Goal: Transaction & Acquisition: Book appointment/travel/reservation

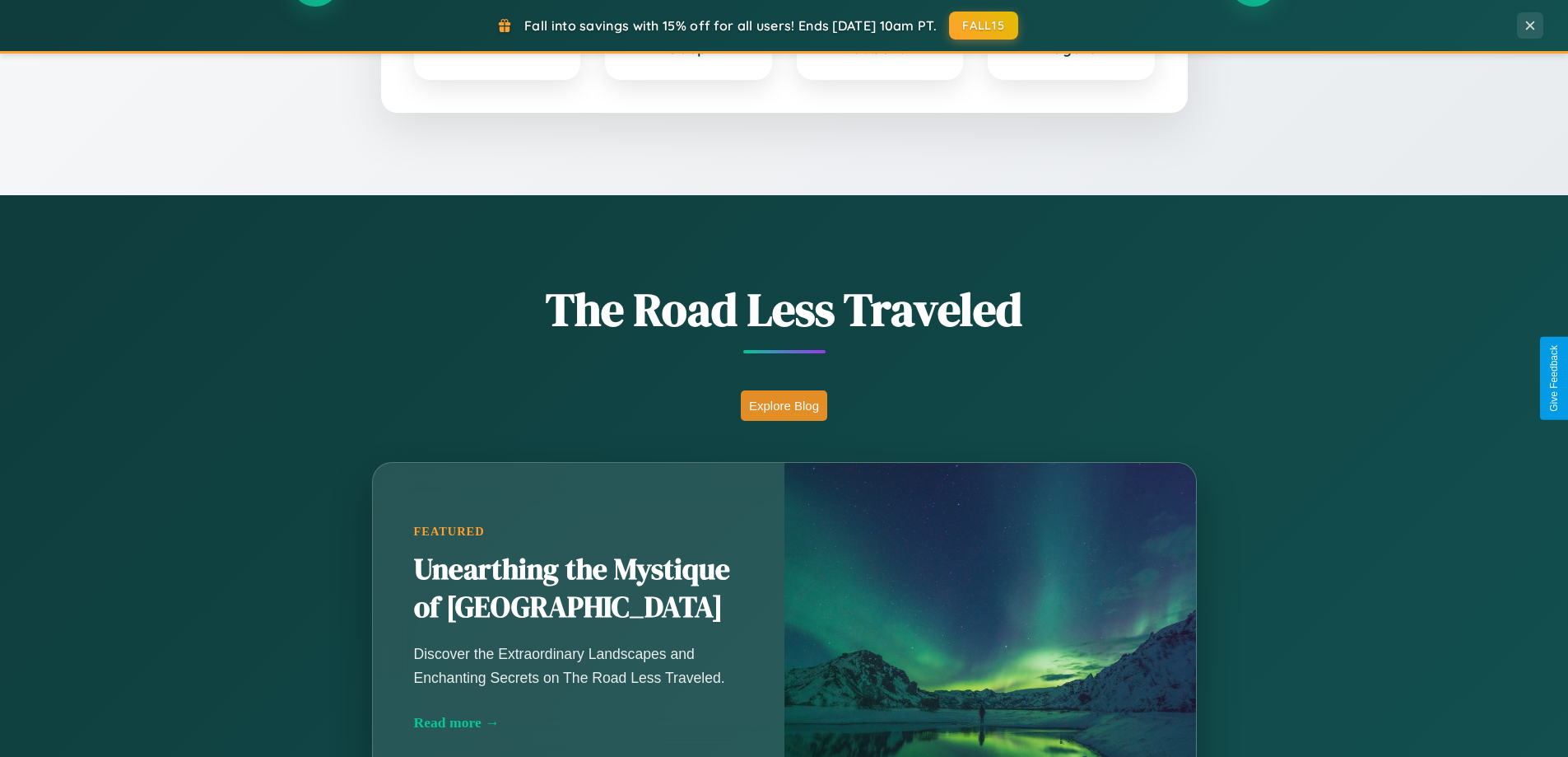
scroll to position [1134, 0]
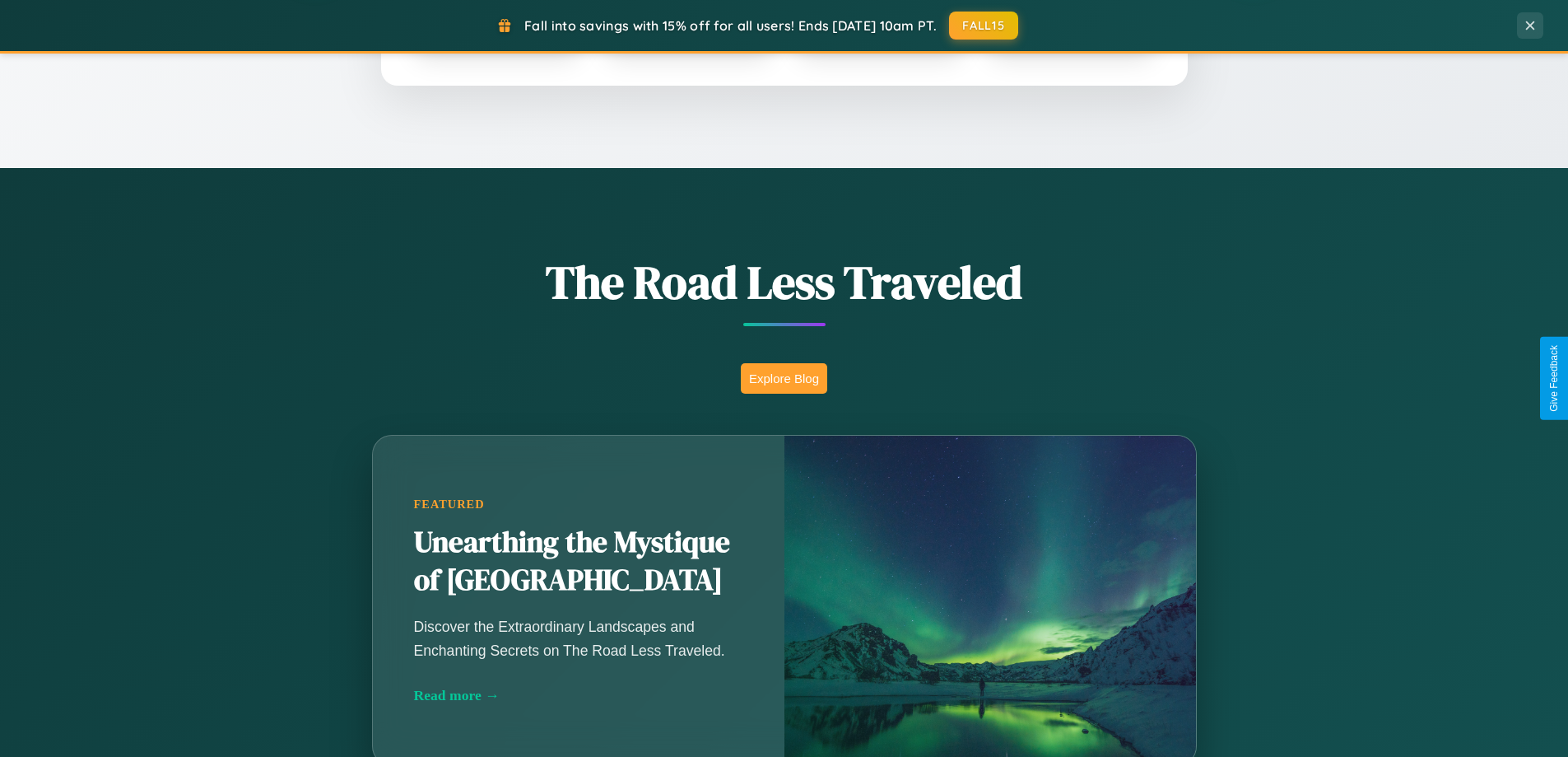
click at [784, 378] on button "Explore Blog" at bounding box center [784, 378] width 86 height 31
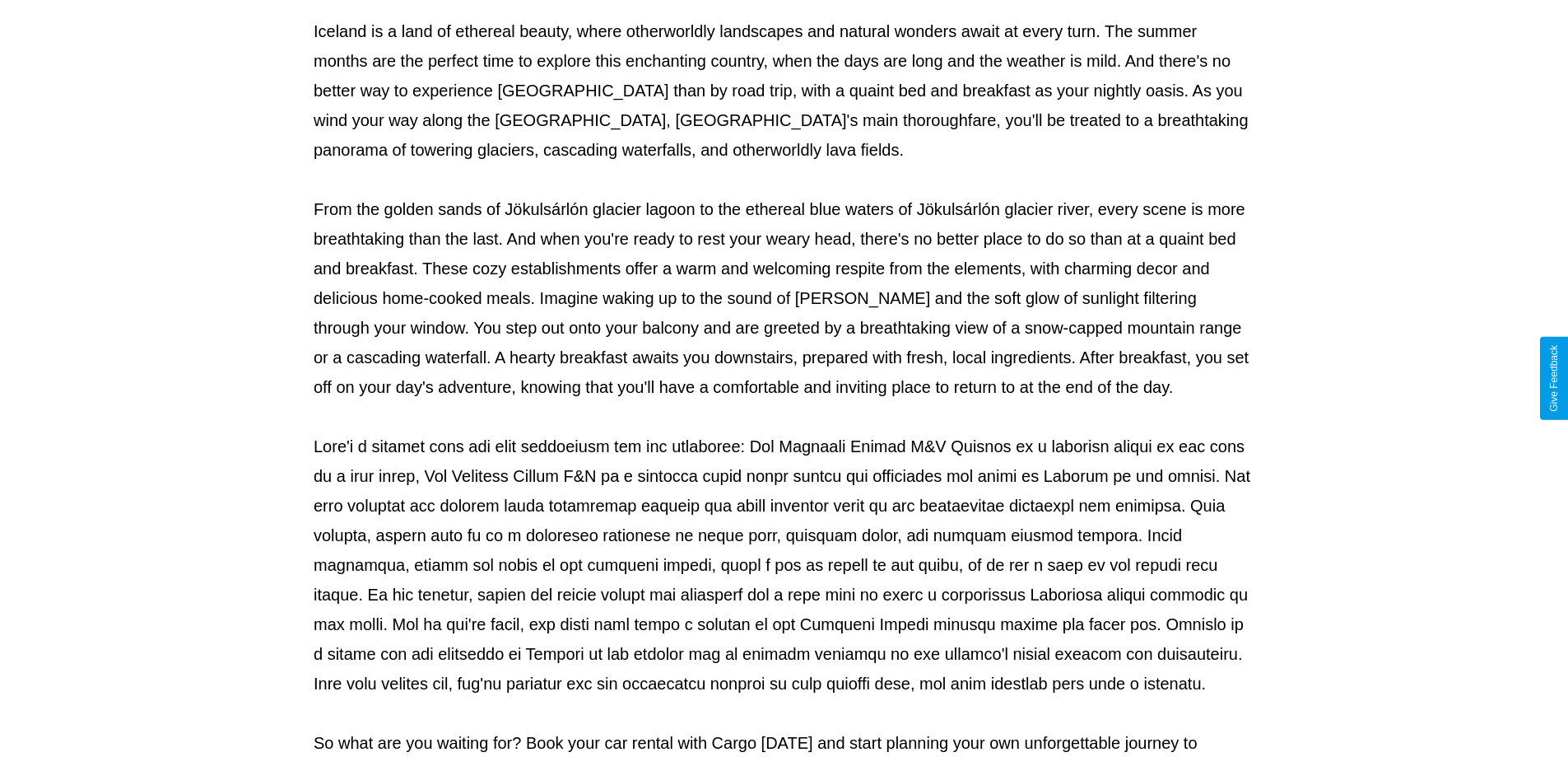
scroll to position [533, 0]
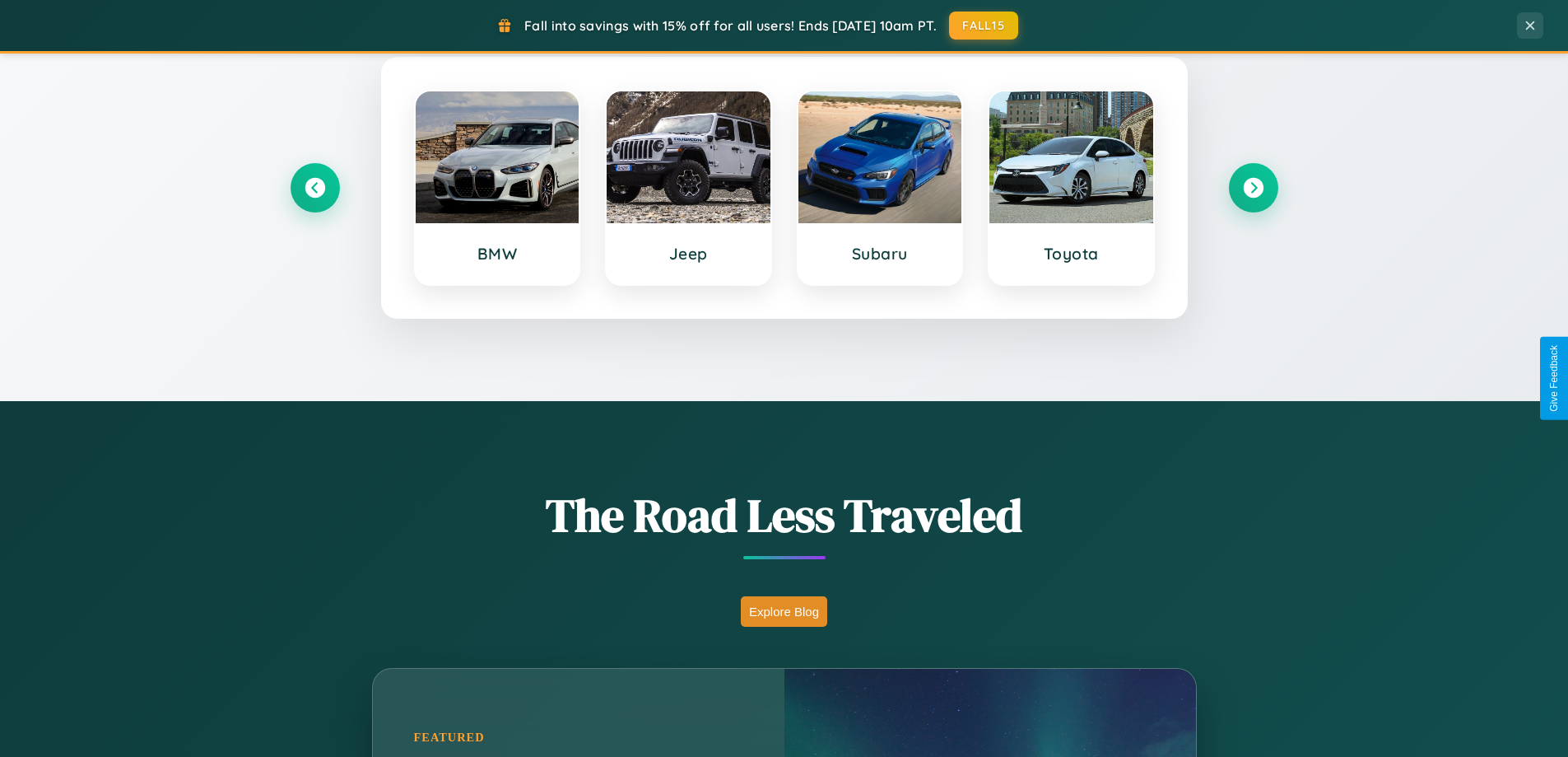
scroll to position [710, 0]
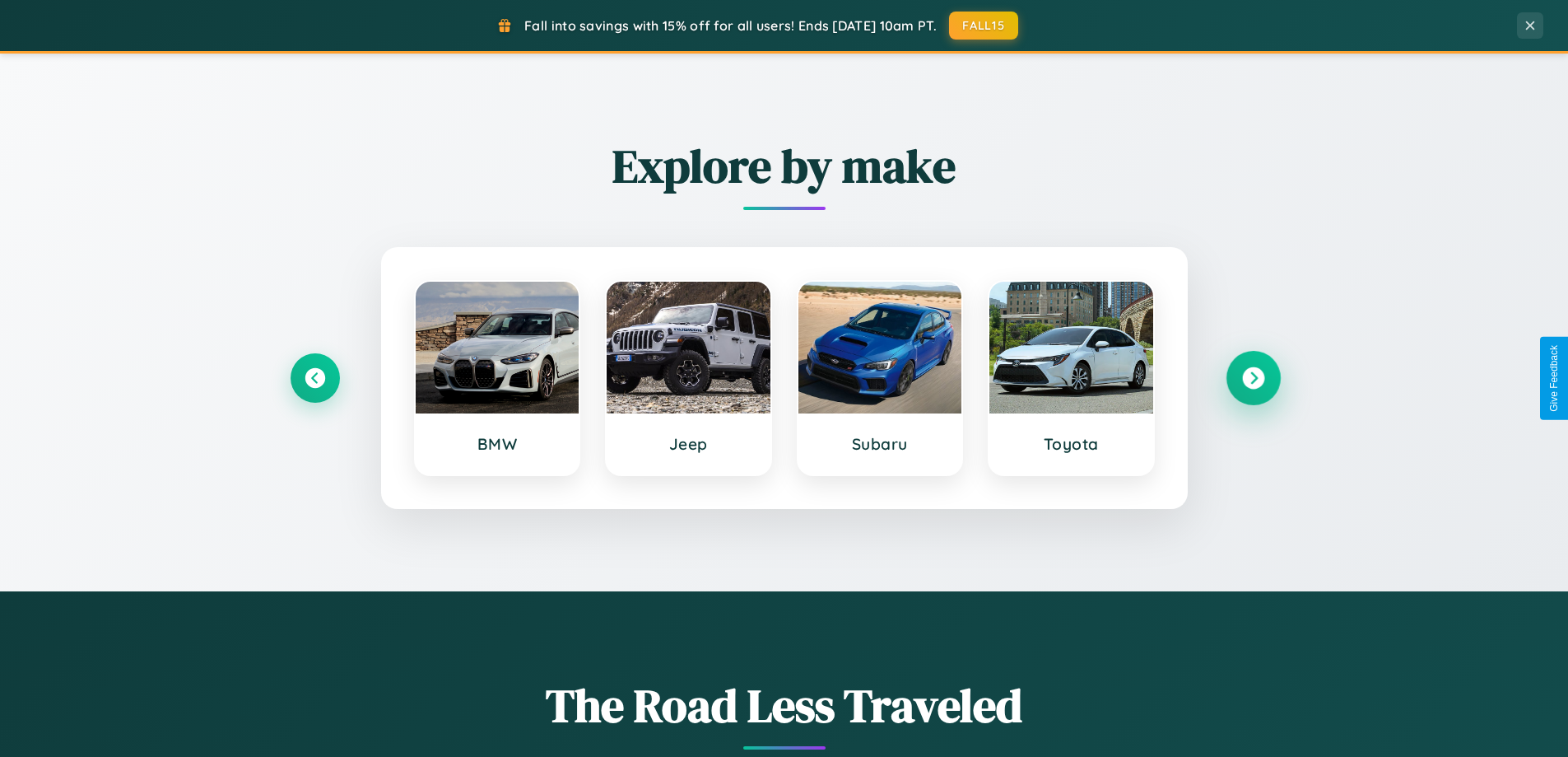
click at [1253, 378] on icon at bounding box center [1253, 378] width 23 height 23
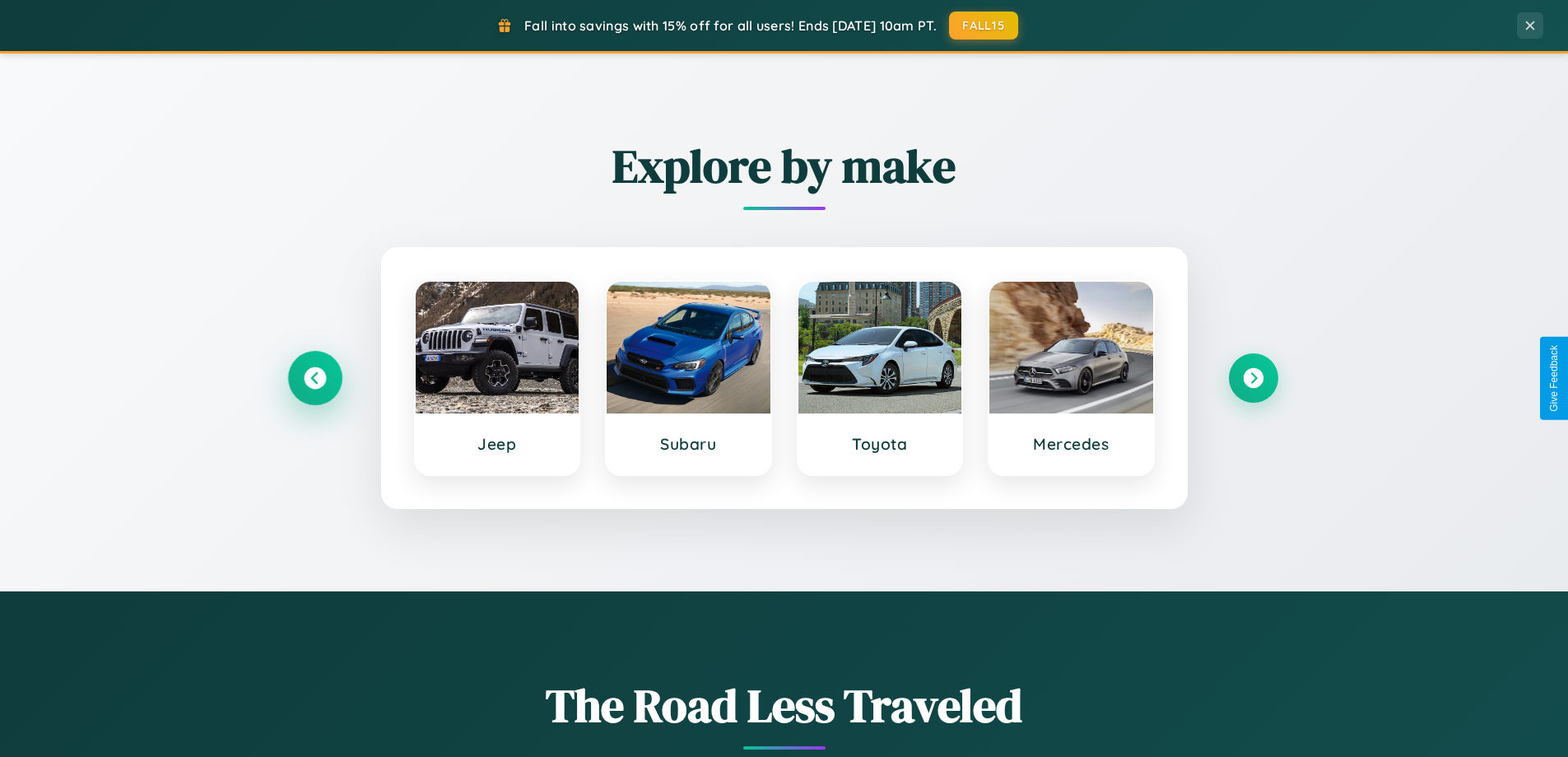
click at [315, 378] on icon at bounding box center [316, 378] width 23 height 23
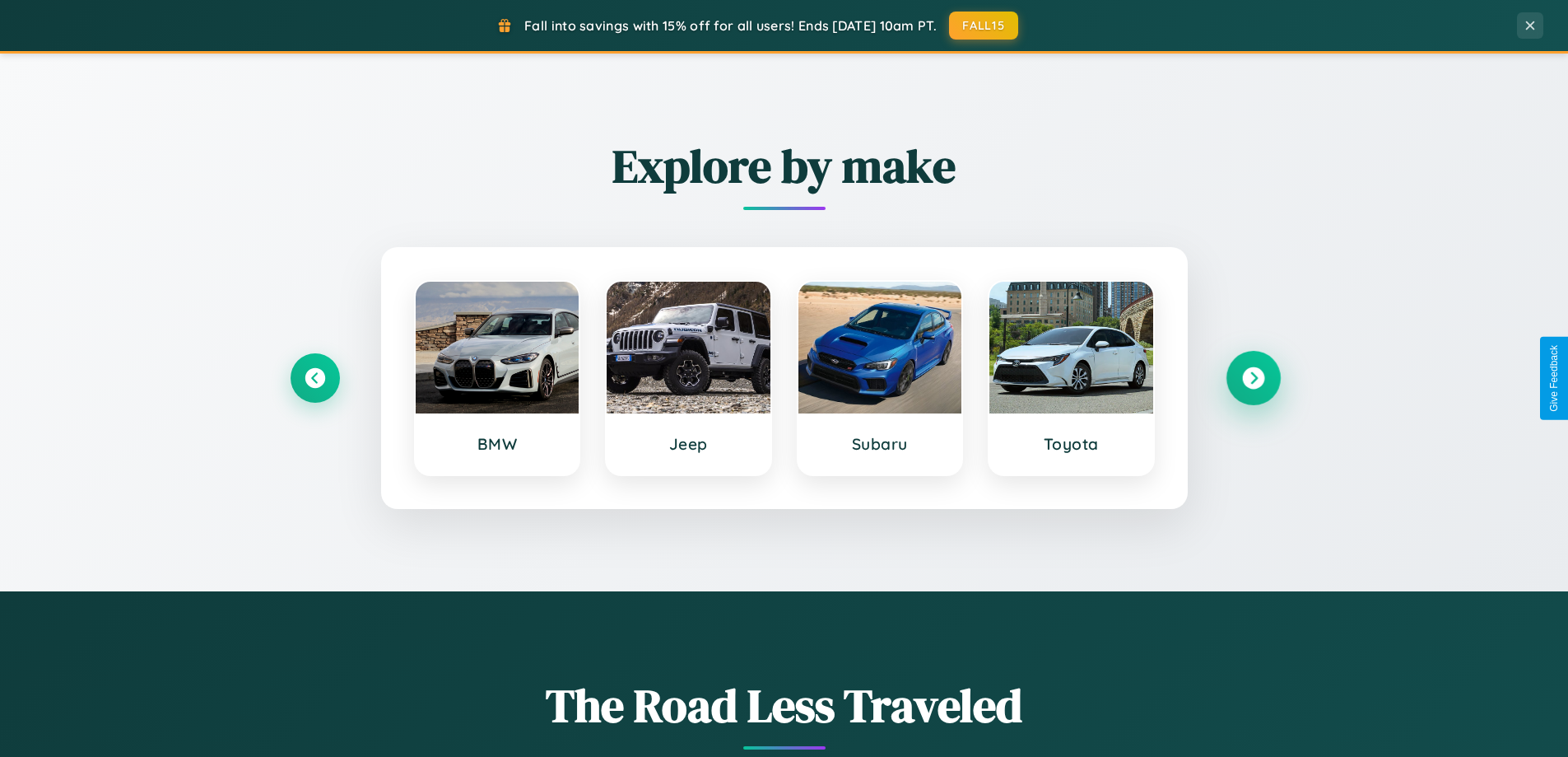
click at [1253, 378] on icon at bounding box center [1253, 378] width 23 height 23
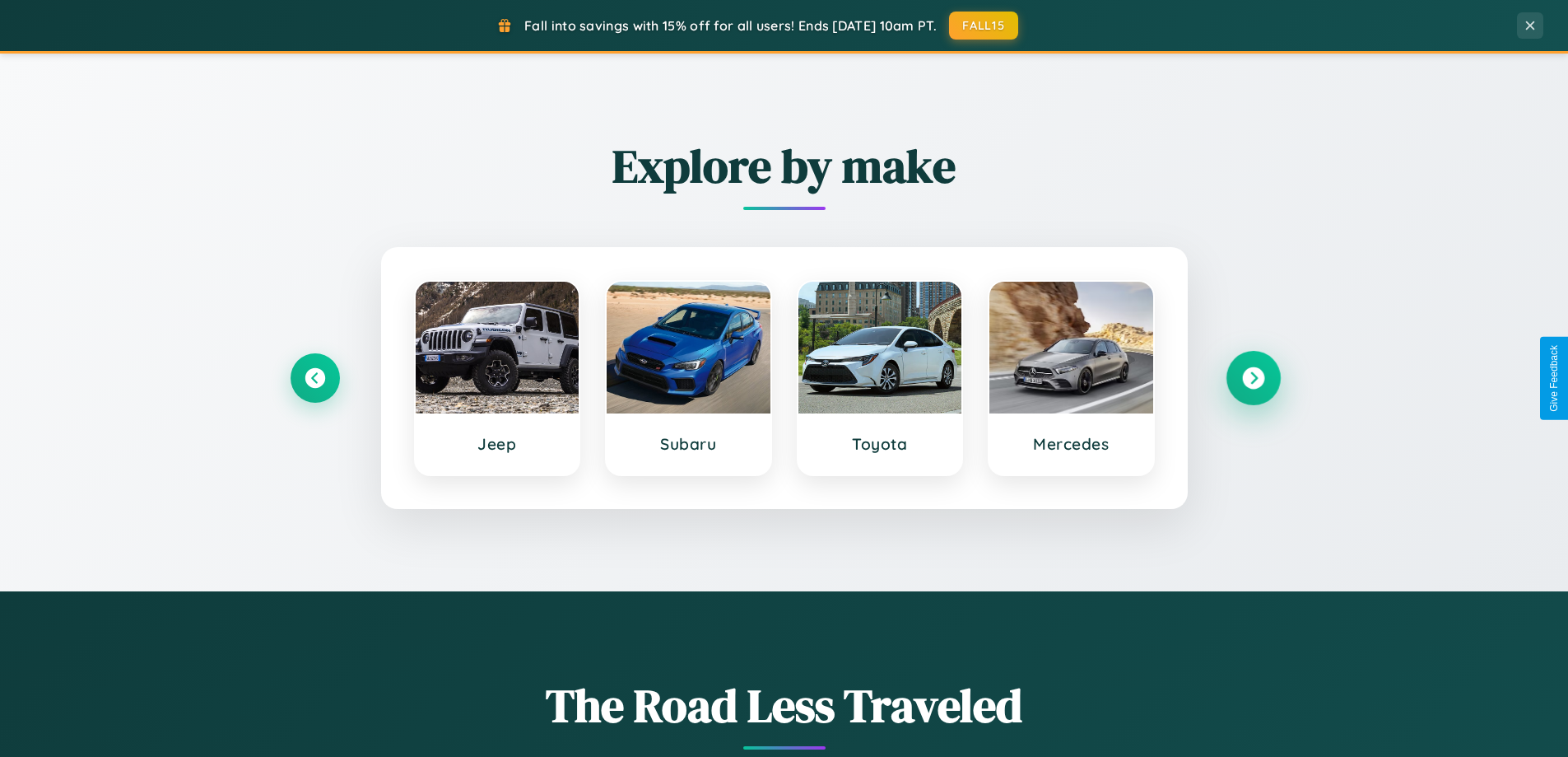
click at [1253, 378] on icon at bounding box center [1253, 378] width 23 height 23
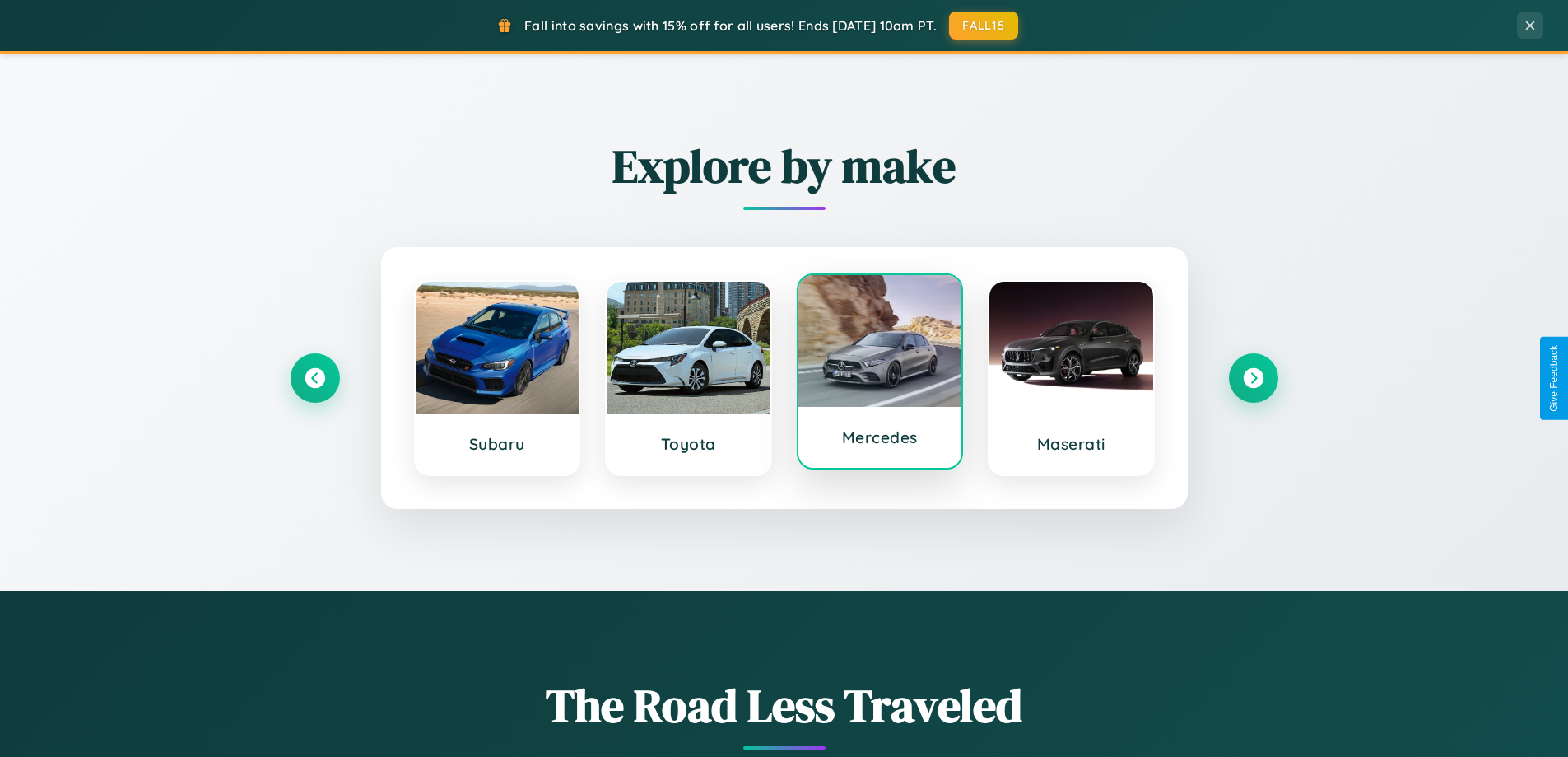
click at [879, 375] on div at bounding box center [880, 340] width 164 height 132
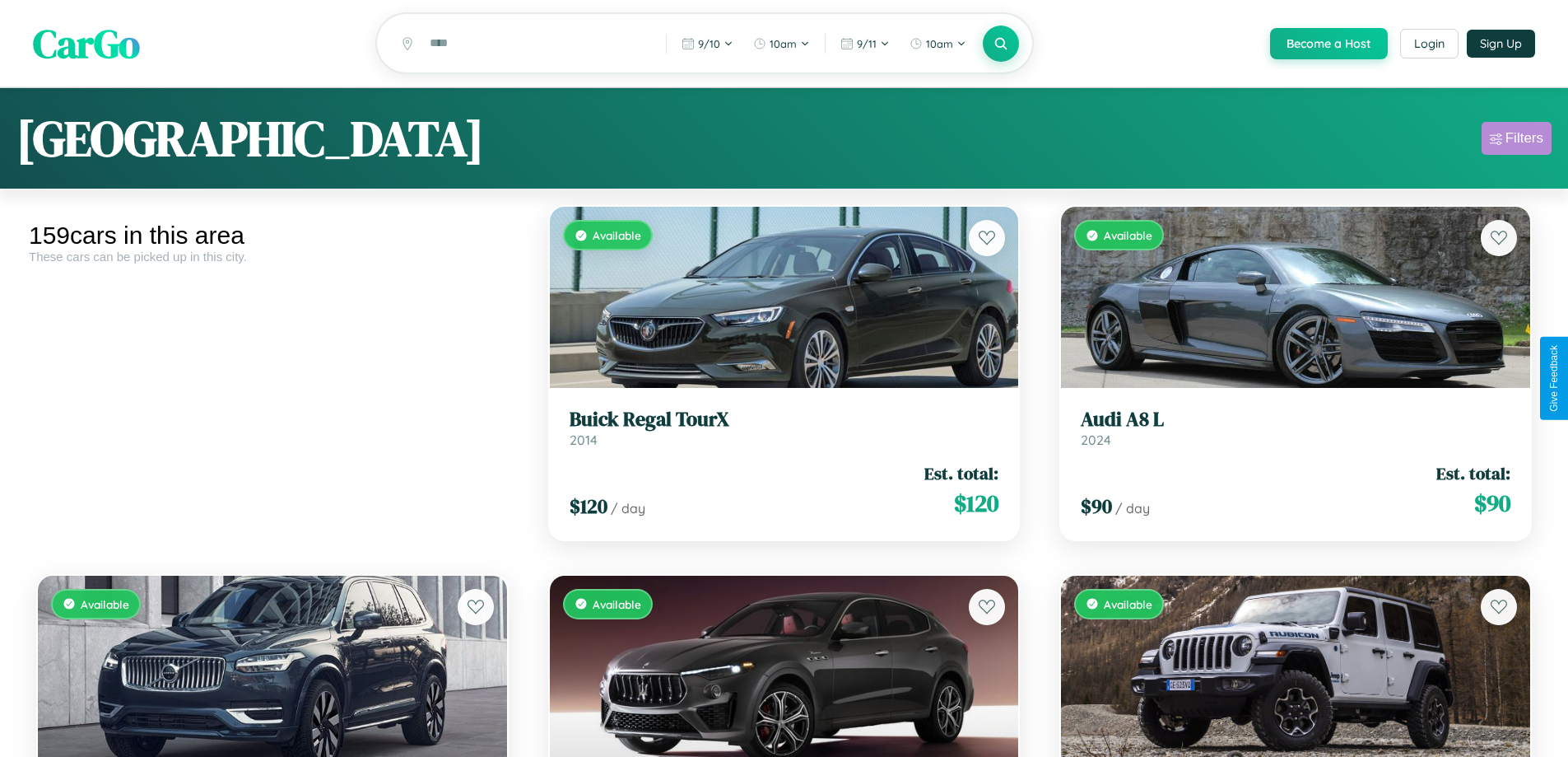
click at [1517, 141] on div "Filters" at bounding box center [1524, 138] width 37 height 17
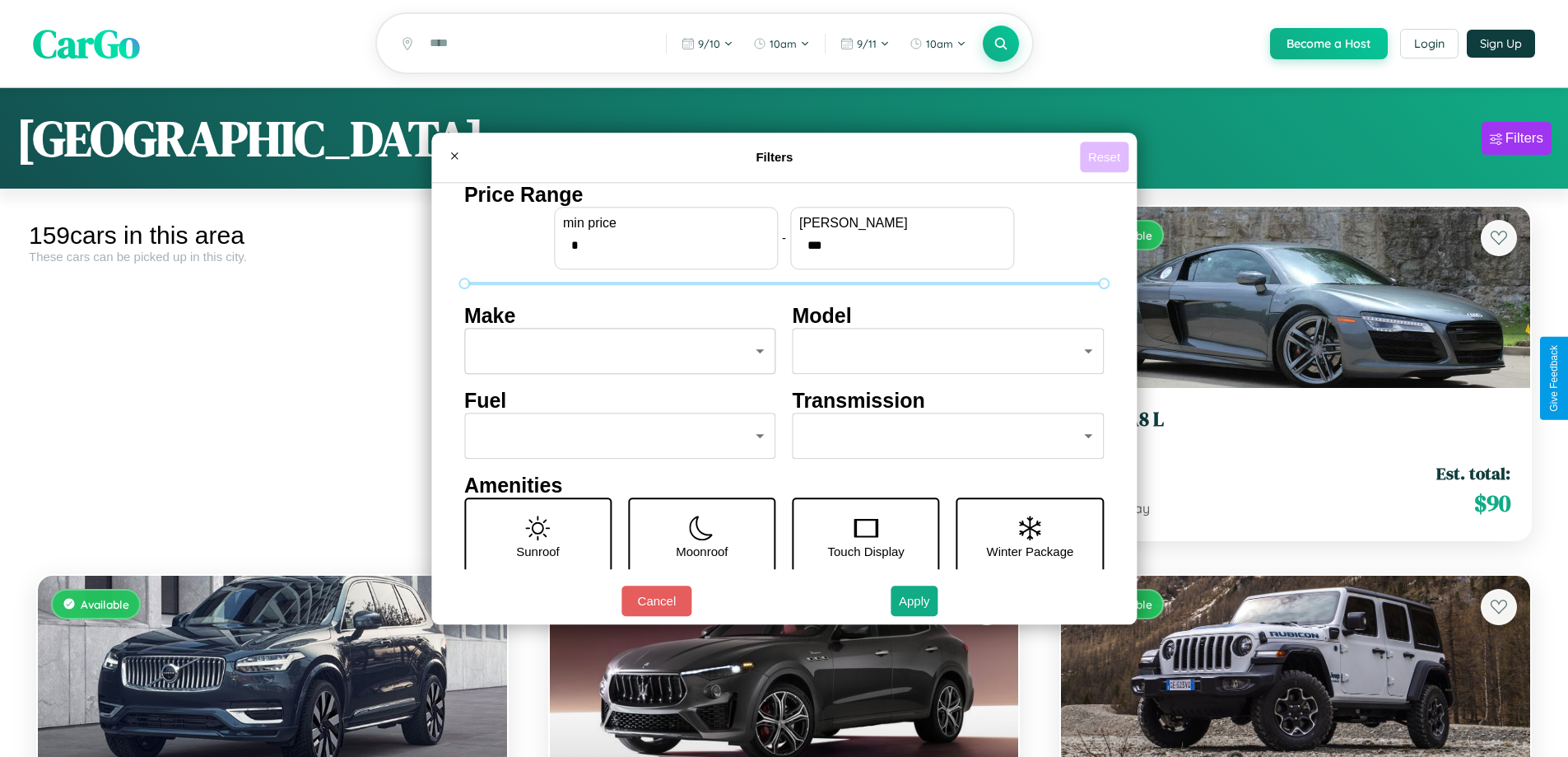
click at [1106, 156] on button "Reset" at bounding box center [1104, 156] width 49 height 31
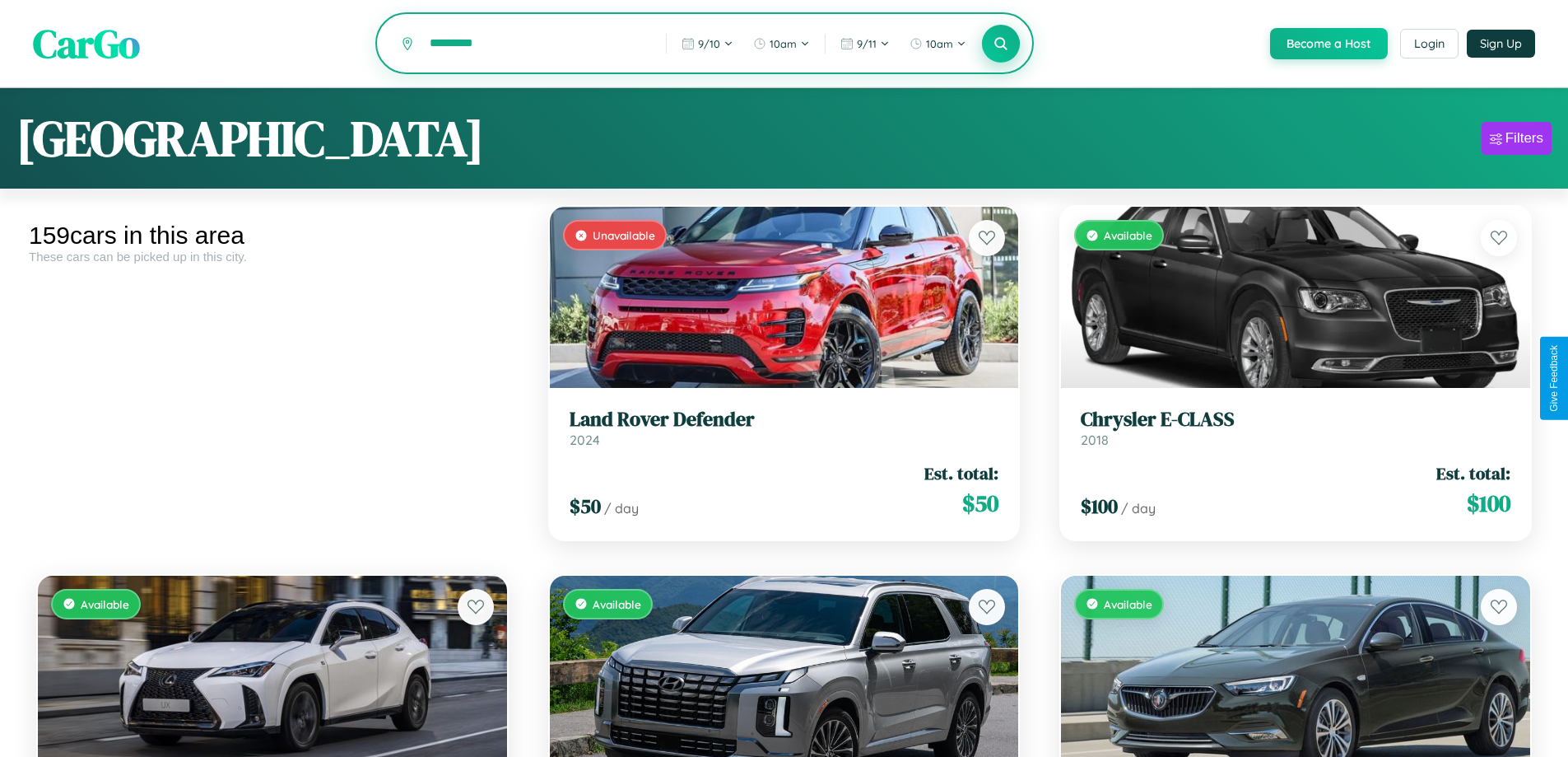
type input "*********"
click at [1001, 44] on icon at bounding box center [1001, 44] width 16 height 16
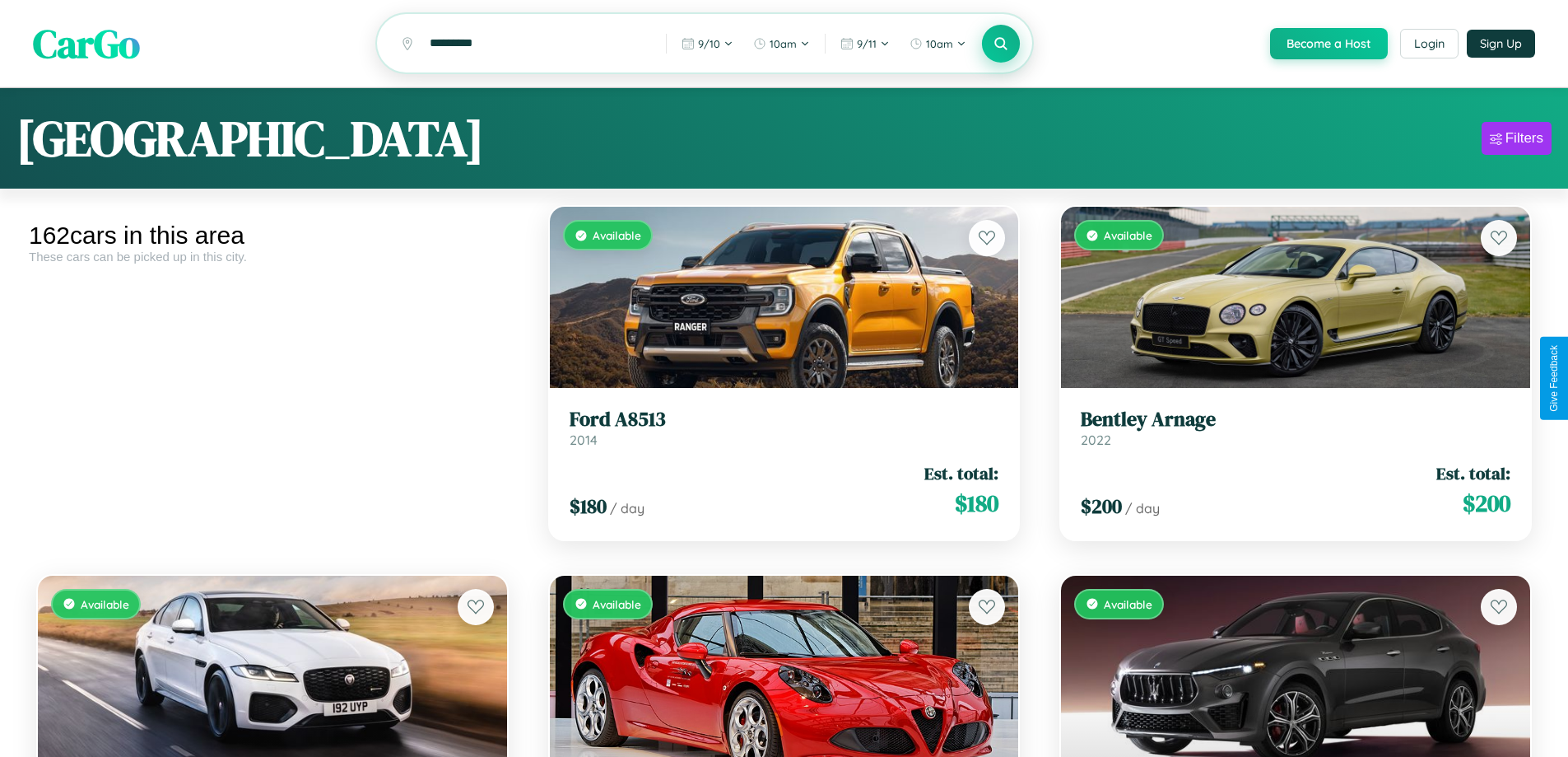
scroll to position [601, 0]
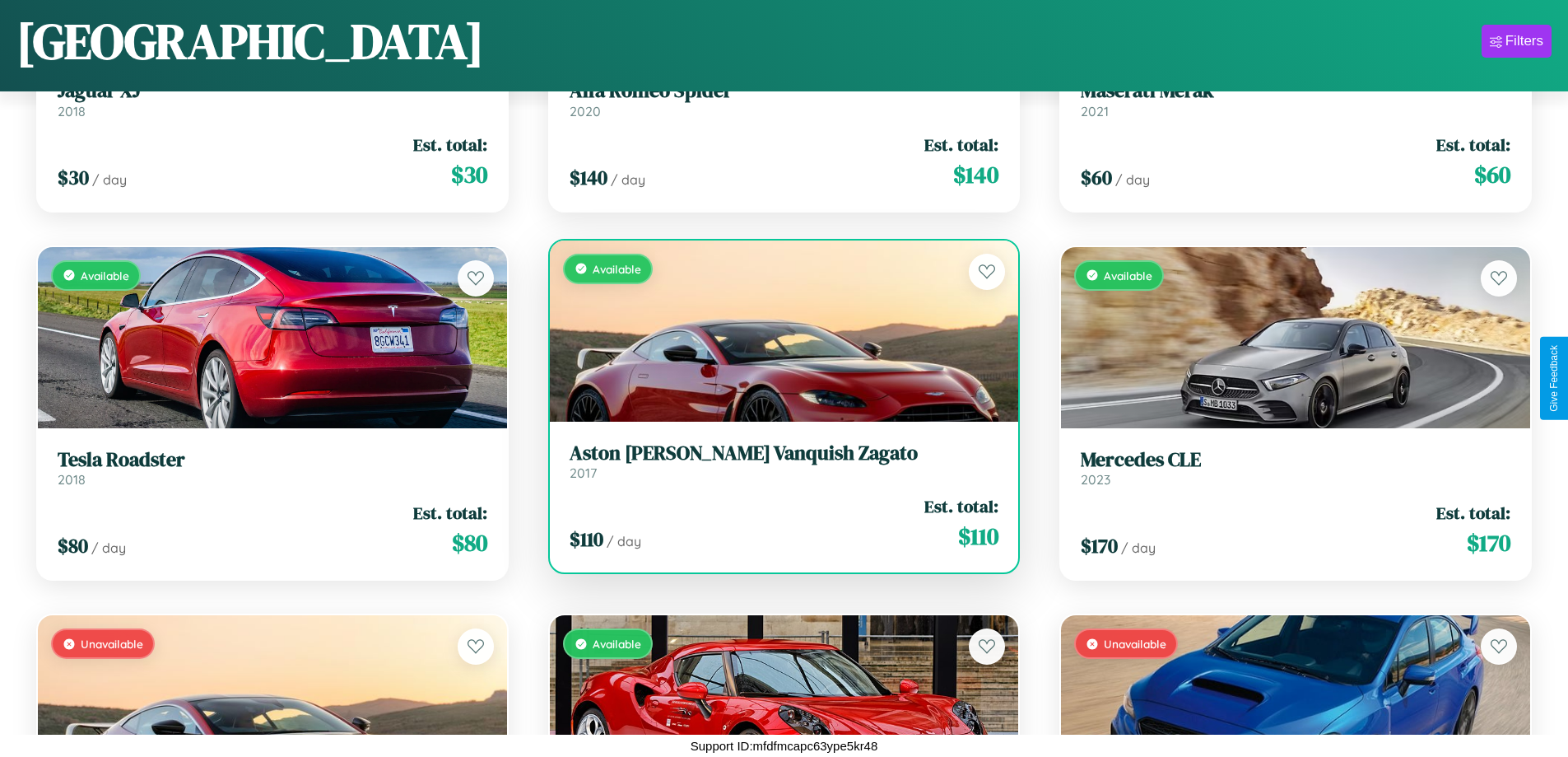
click at [777, 461] on h3 "Aston Martin Vanquish Zagato" at bounding box center [784, 453] width 430 height 24
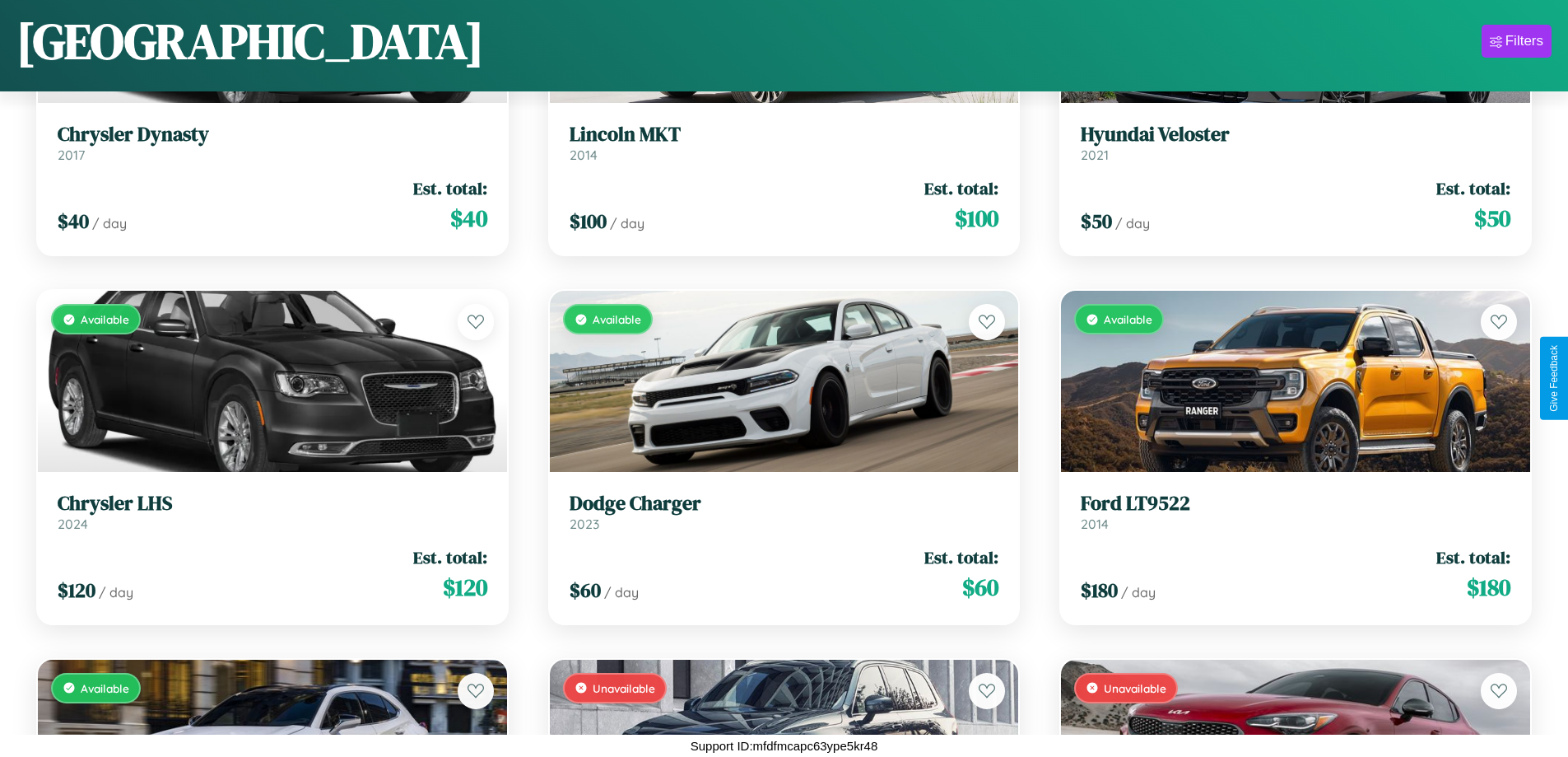
scroll to position [5026, 0]
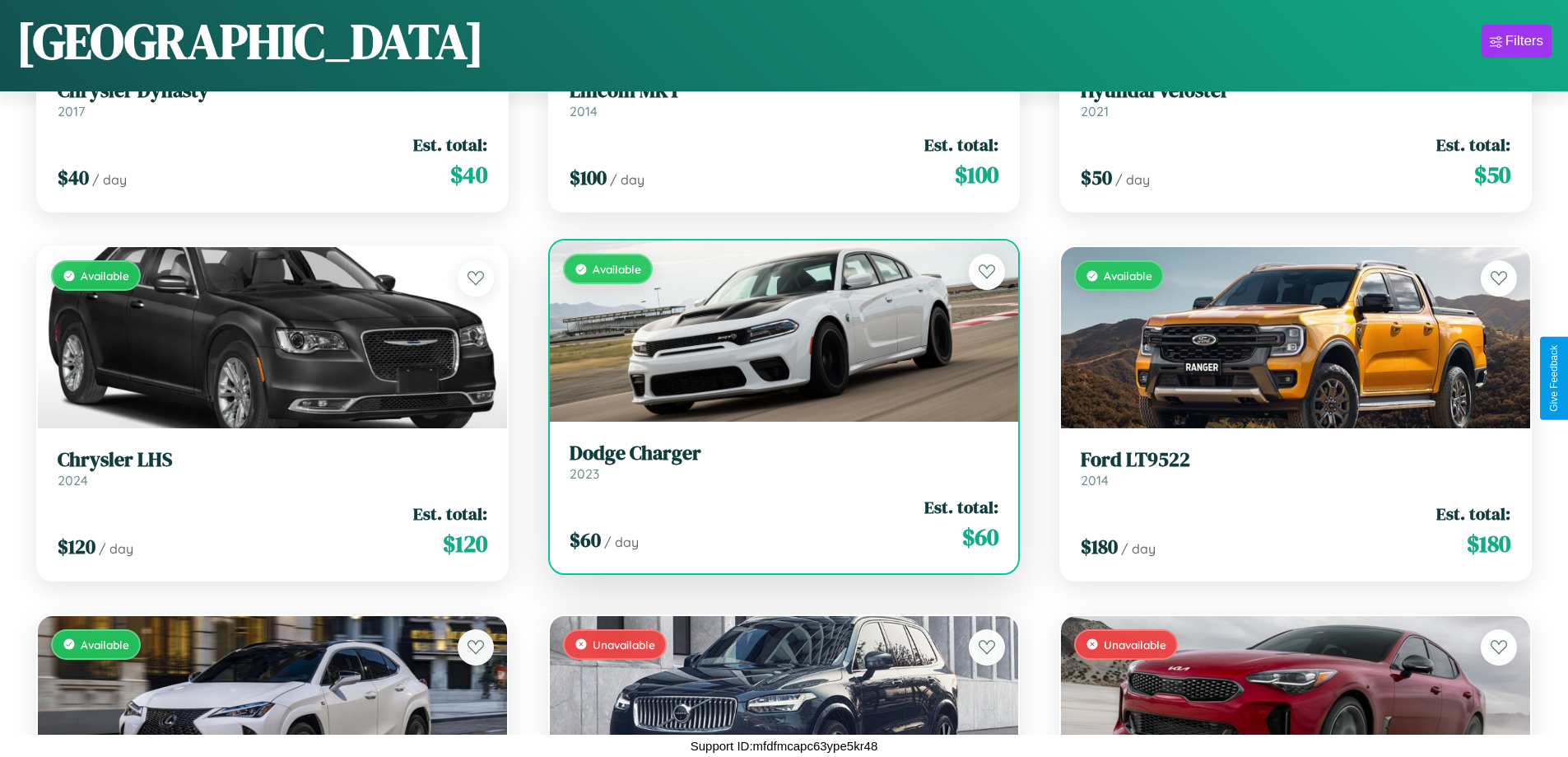
click at [777, 461] on h3 "Dodge Charger" at bounding box center [784, 453] width 430 height 24
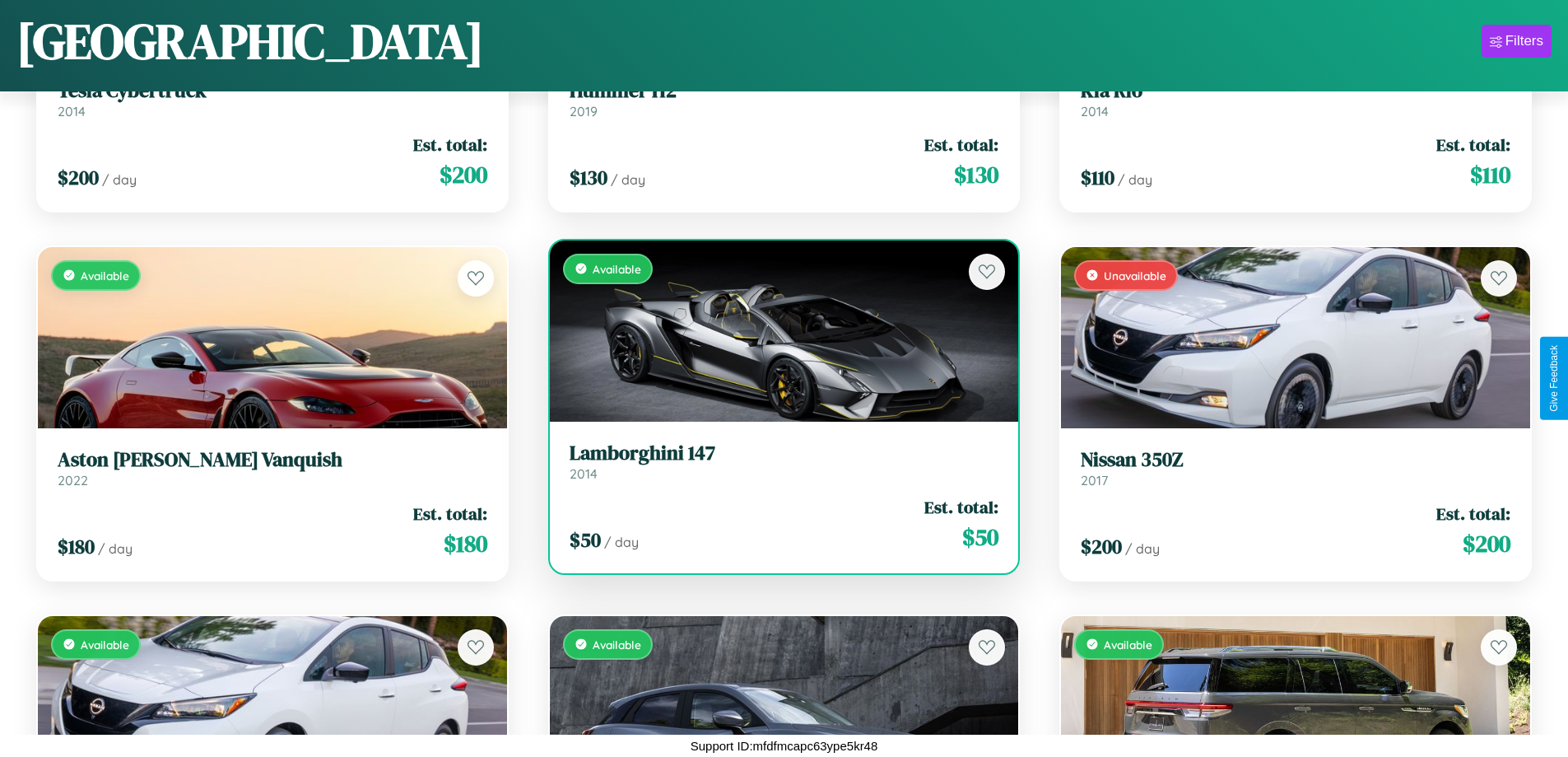
click at [777, 461] on h3 "Lamborghini 147" at bounding box center [784, 453] width 430 height 24
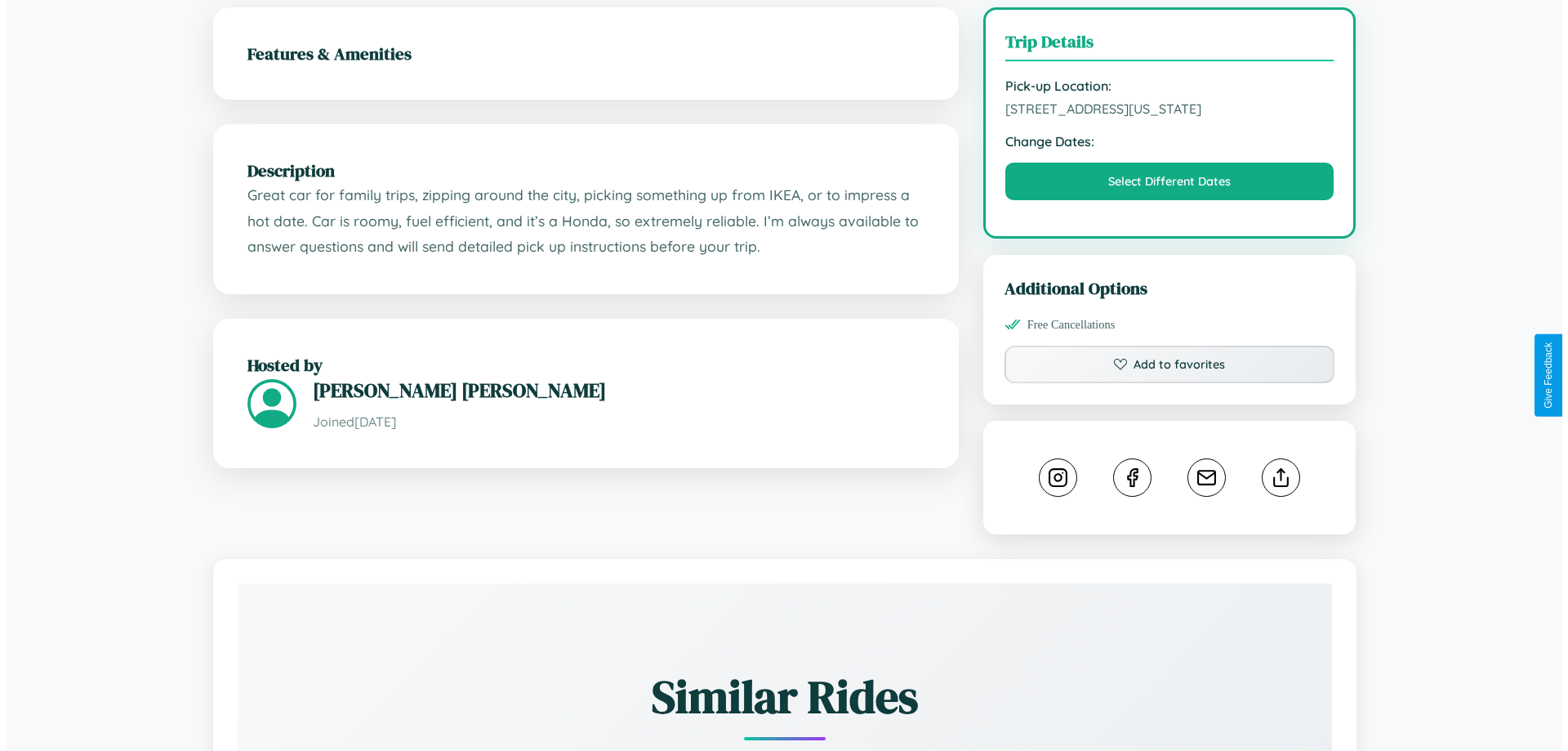
scroll to position [440, 0]
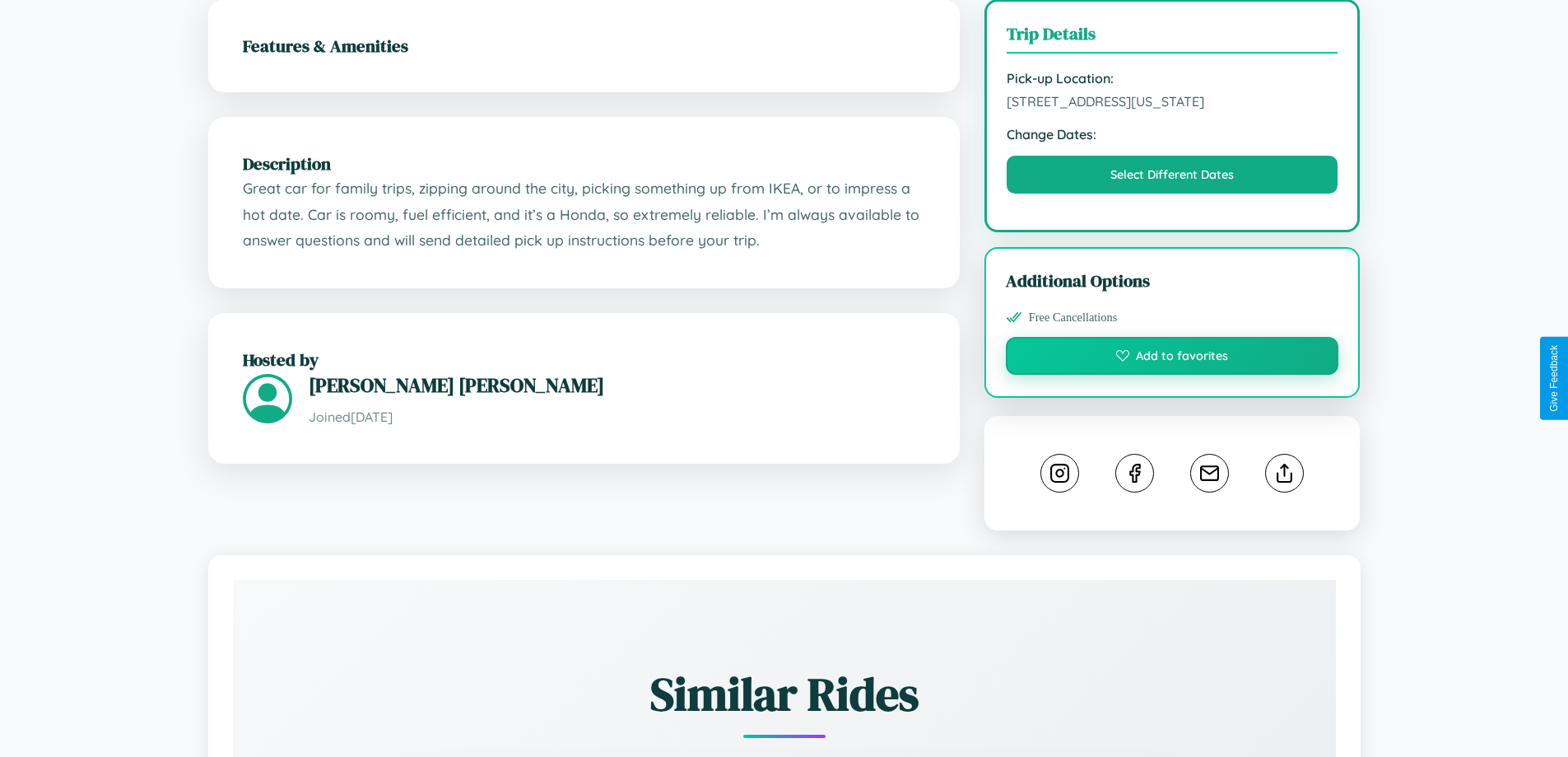
click at [1172, 375] on button "Add to favorites" at bounding box center [1172, 355] width 334 height 38
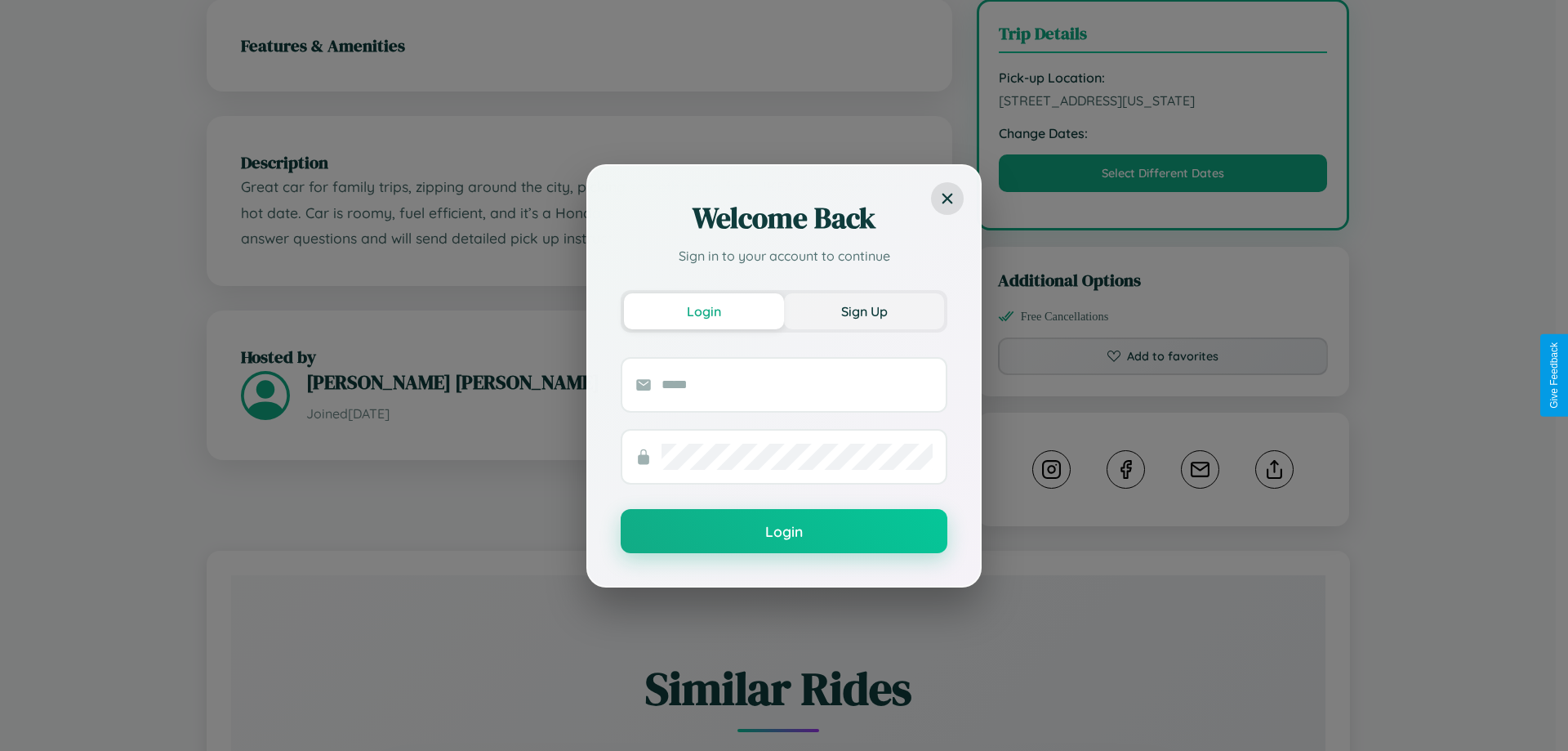
click at [864, 311] on button "Sign Up" at bounding box center [864, 311] width 160 height 36
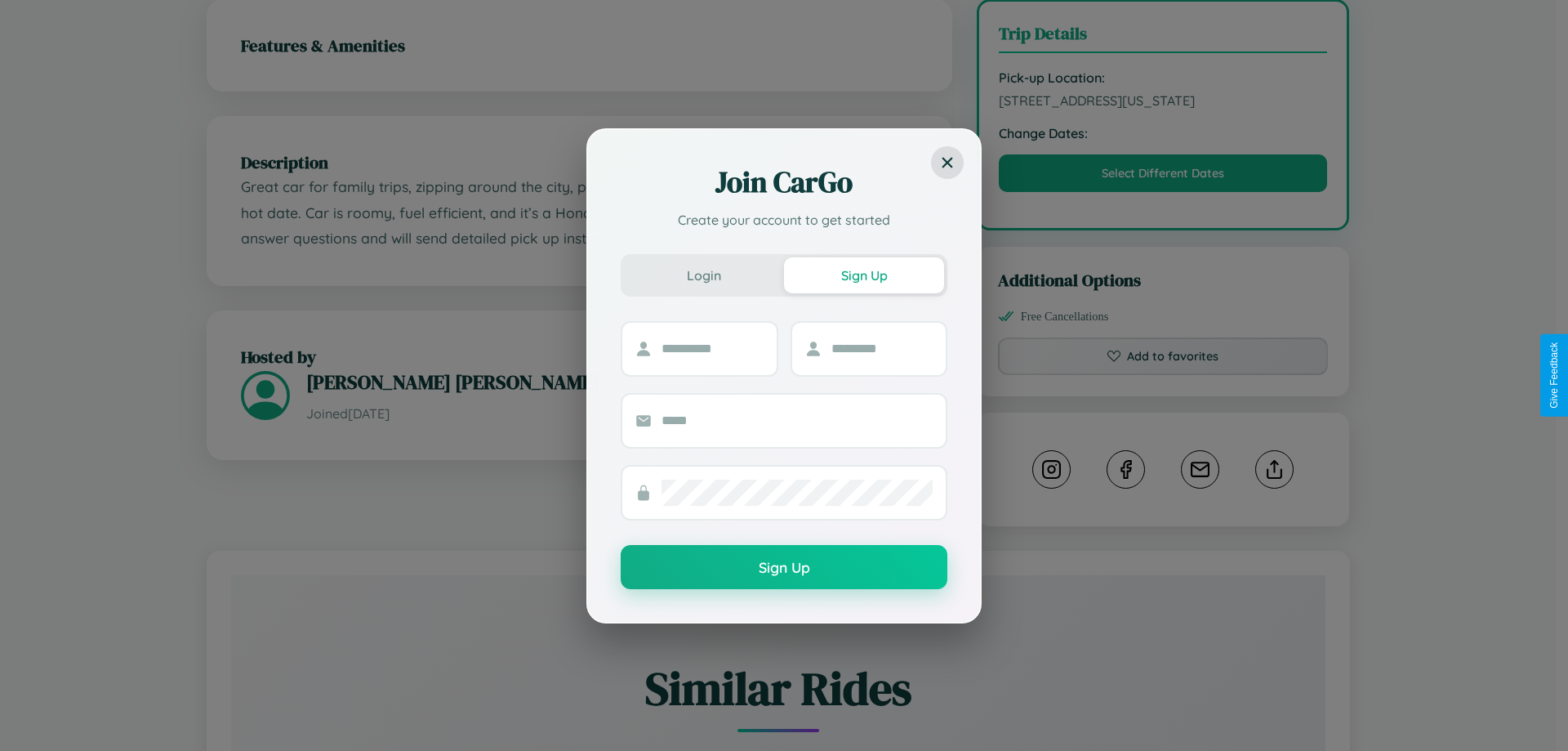
click at [1163, 376] on div "Join CarGo Create your account to get started Login Sign Up Sign Up" at bounding box center [784, 376] width 1568 height 751
click at [1163, 192] on div "Join CarGo Create your account to get started Login Sign Up Sign Up" at bounding box center [784, 376] width 1568 height 751
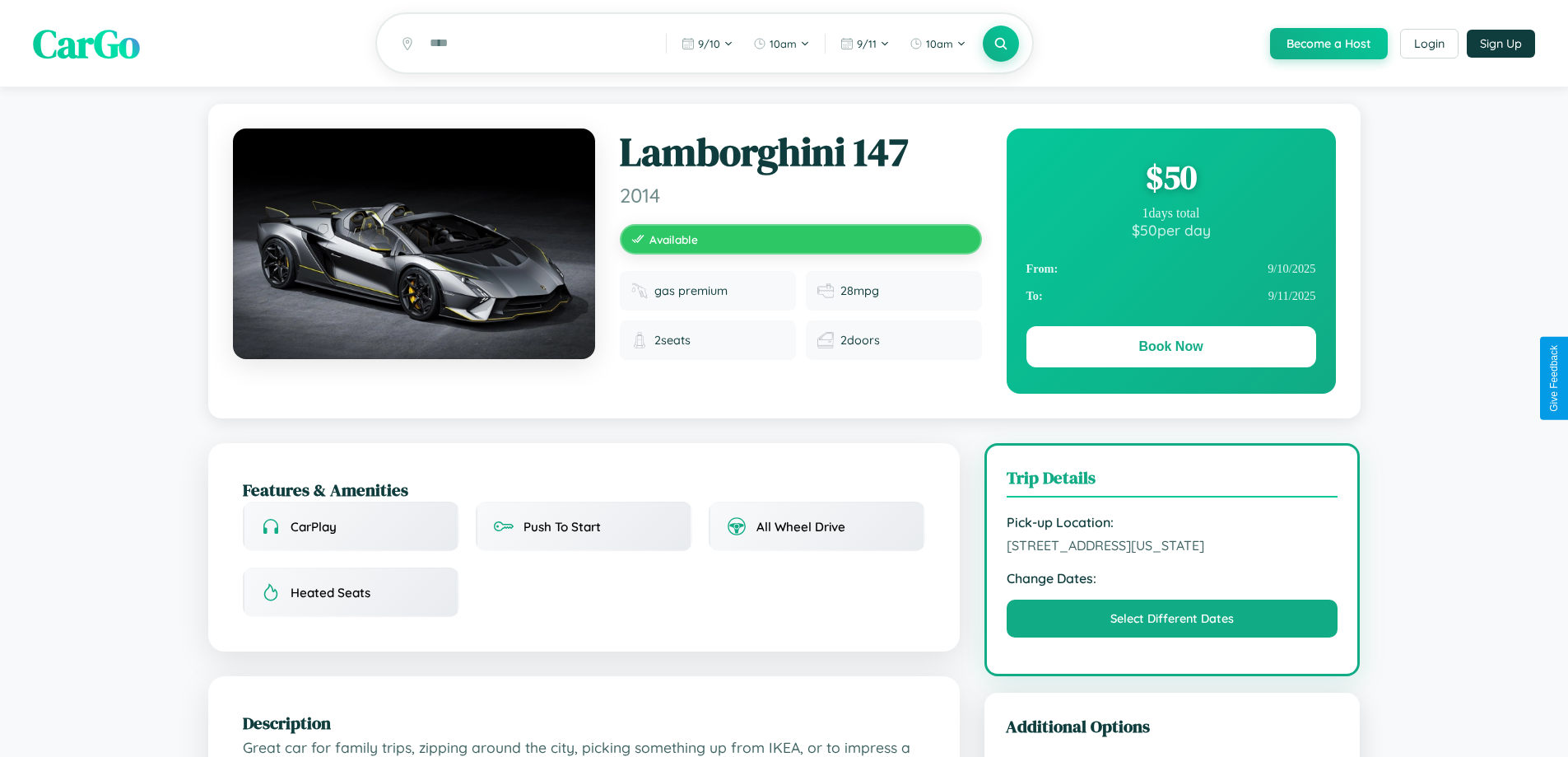
click at [1171, 180] on div "$ 50" at bounding box center [1171, 177] width 289 height 44
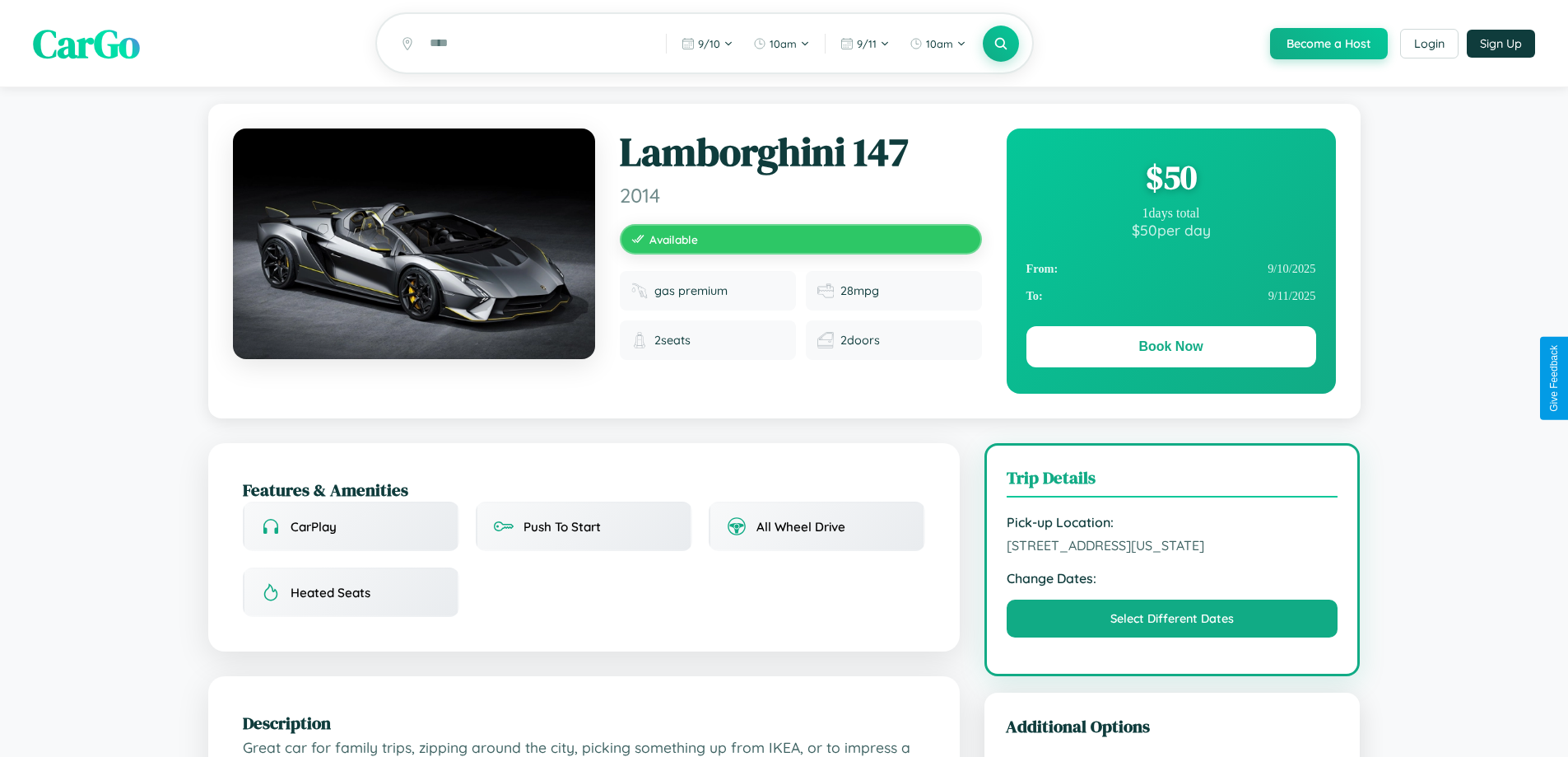
click at [1171, 180] on div "$ 50" at bounding box center [1171, 177] width 289 height 44
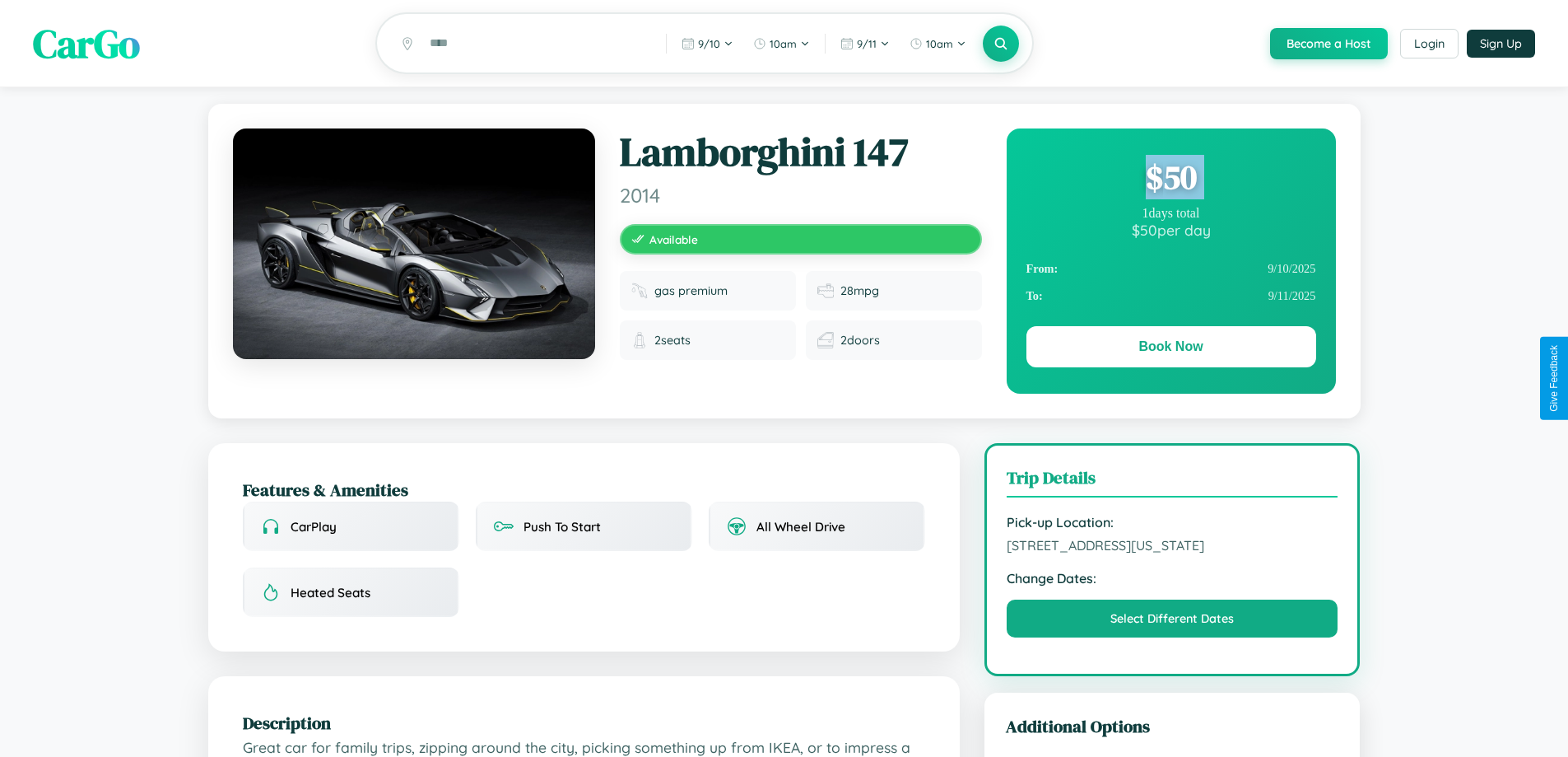
click at [1171, 180] on div "$ 50" at bounding box center [1171, 177] width 289 height 44
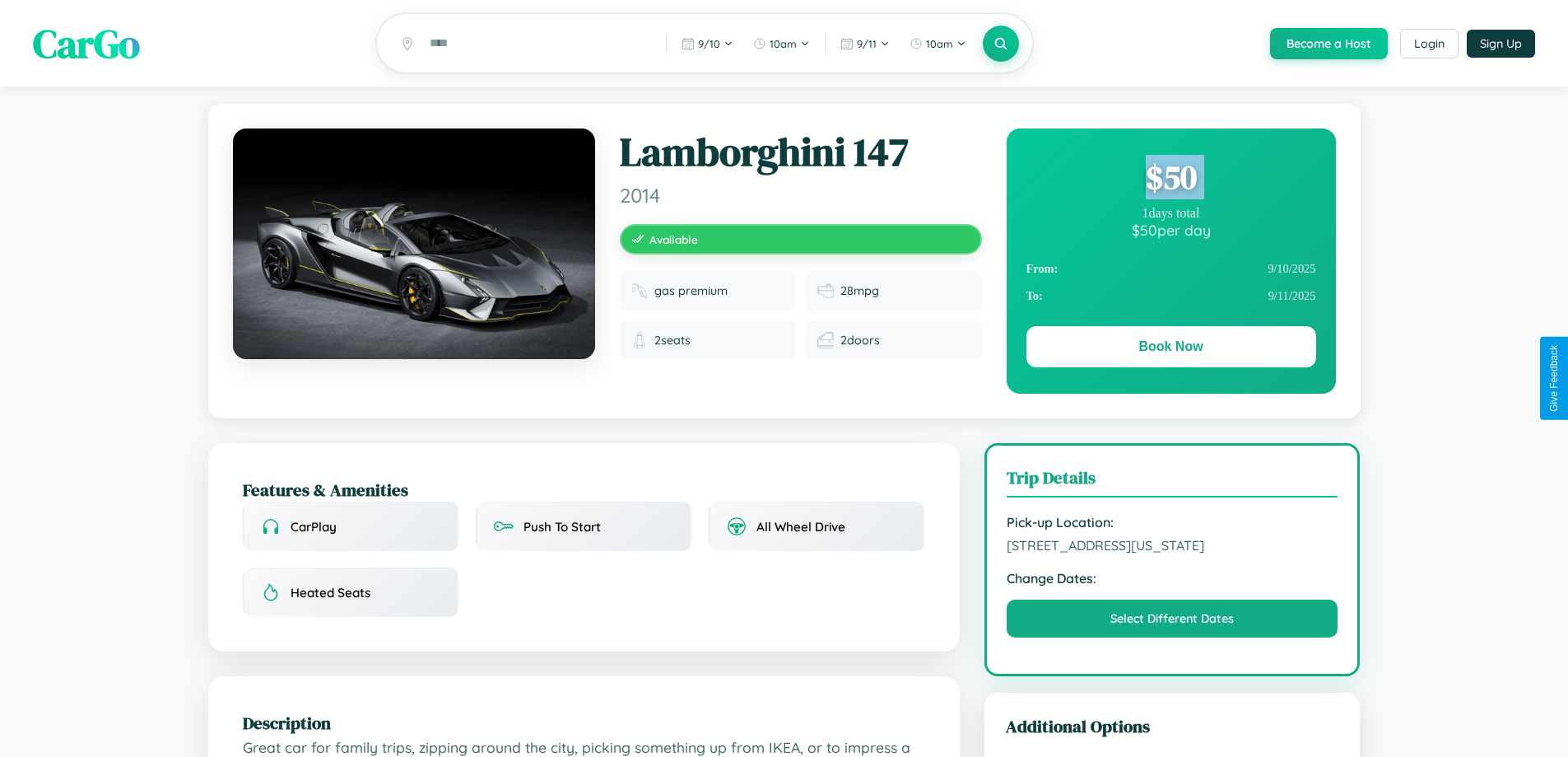
click at [1171, 180] on div "$ 50" at bounding box center [1171, 177] width 289 height 44
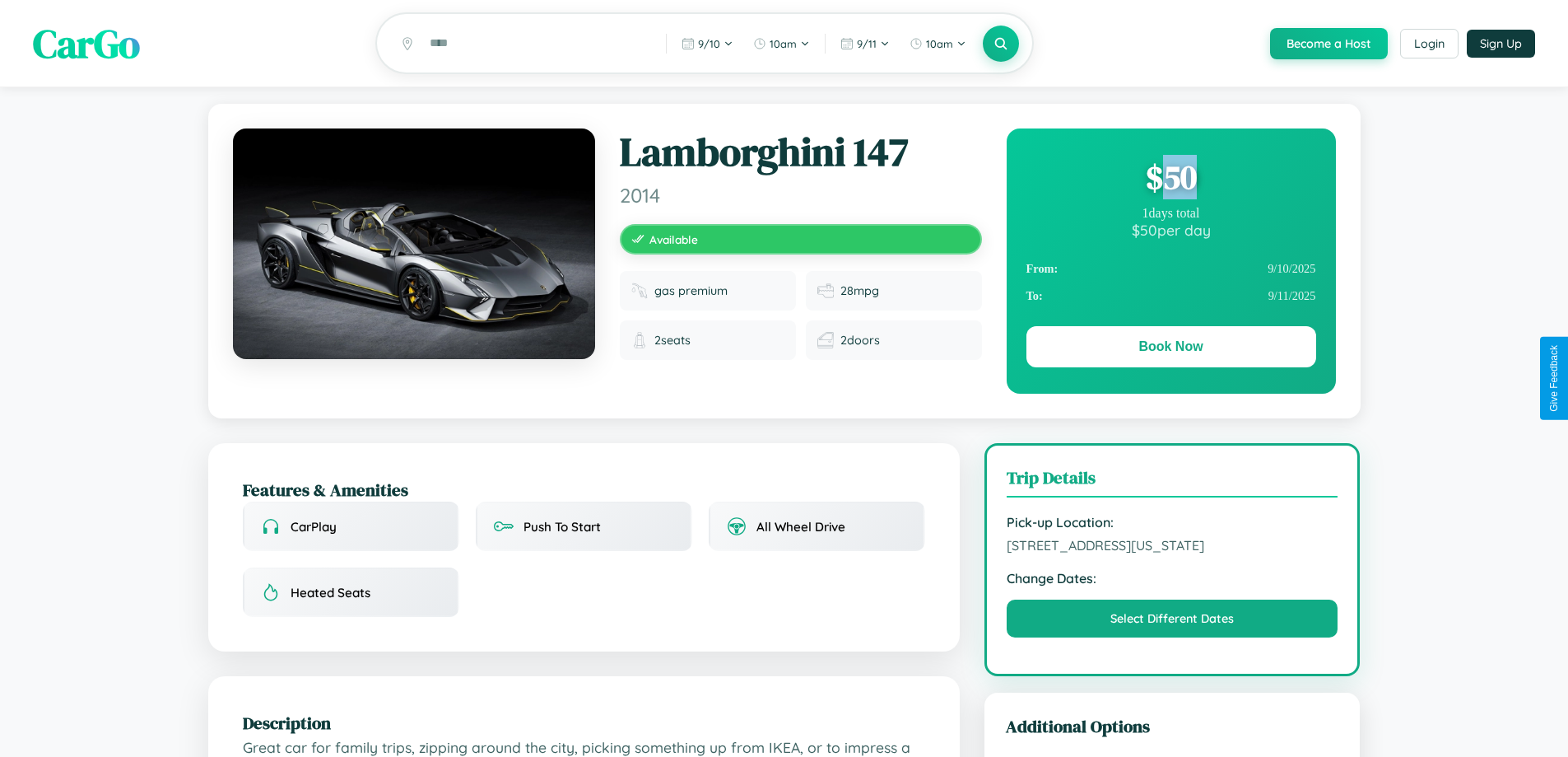
click at [1171, 180] on div "$ 50" at bounding box center [1171, 177] width 289 height 44
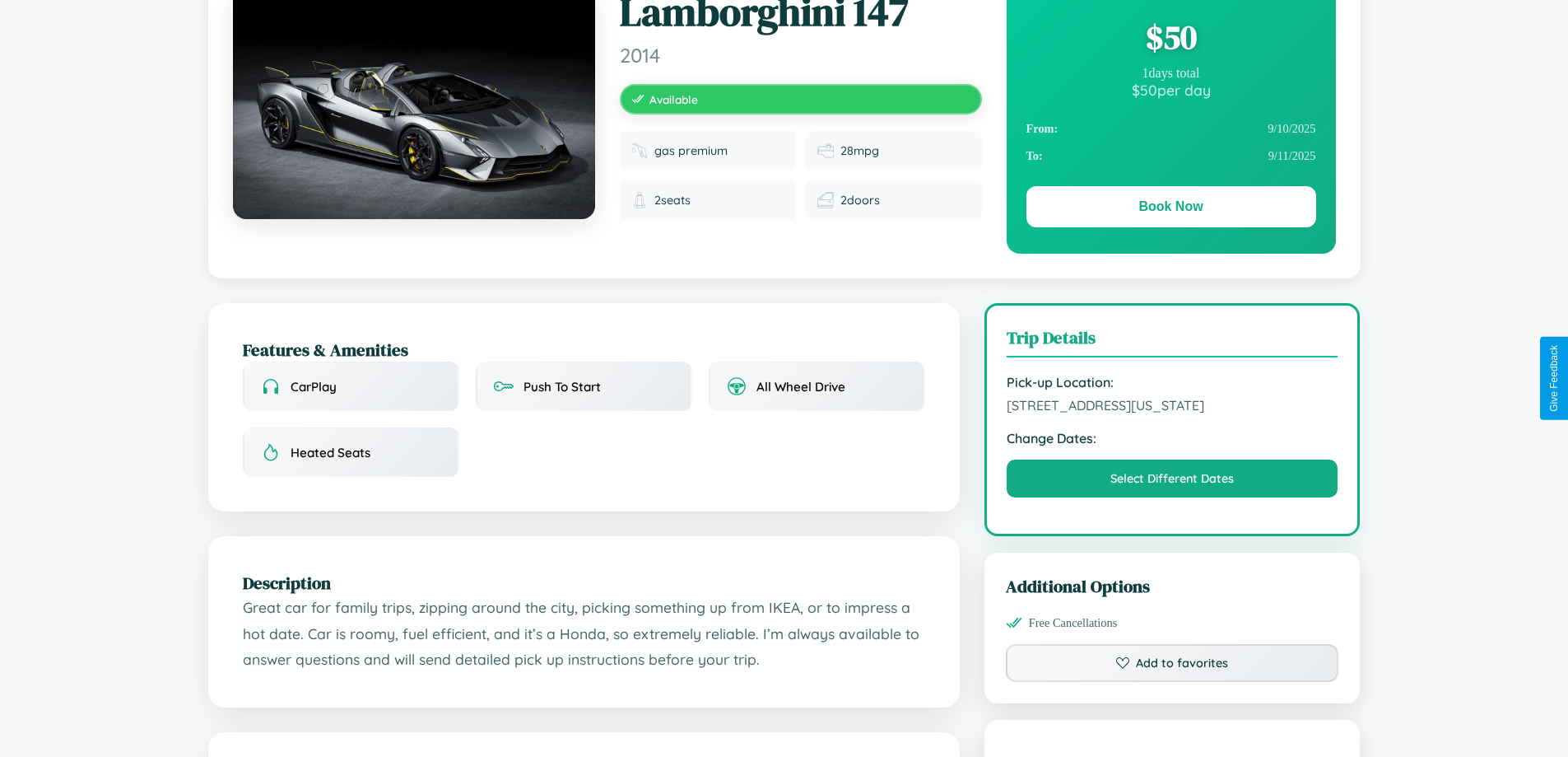
scroll to position [178, 0]
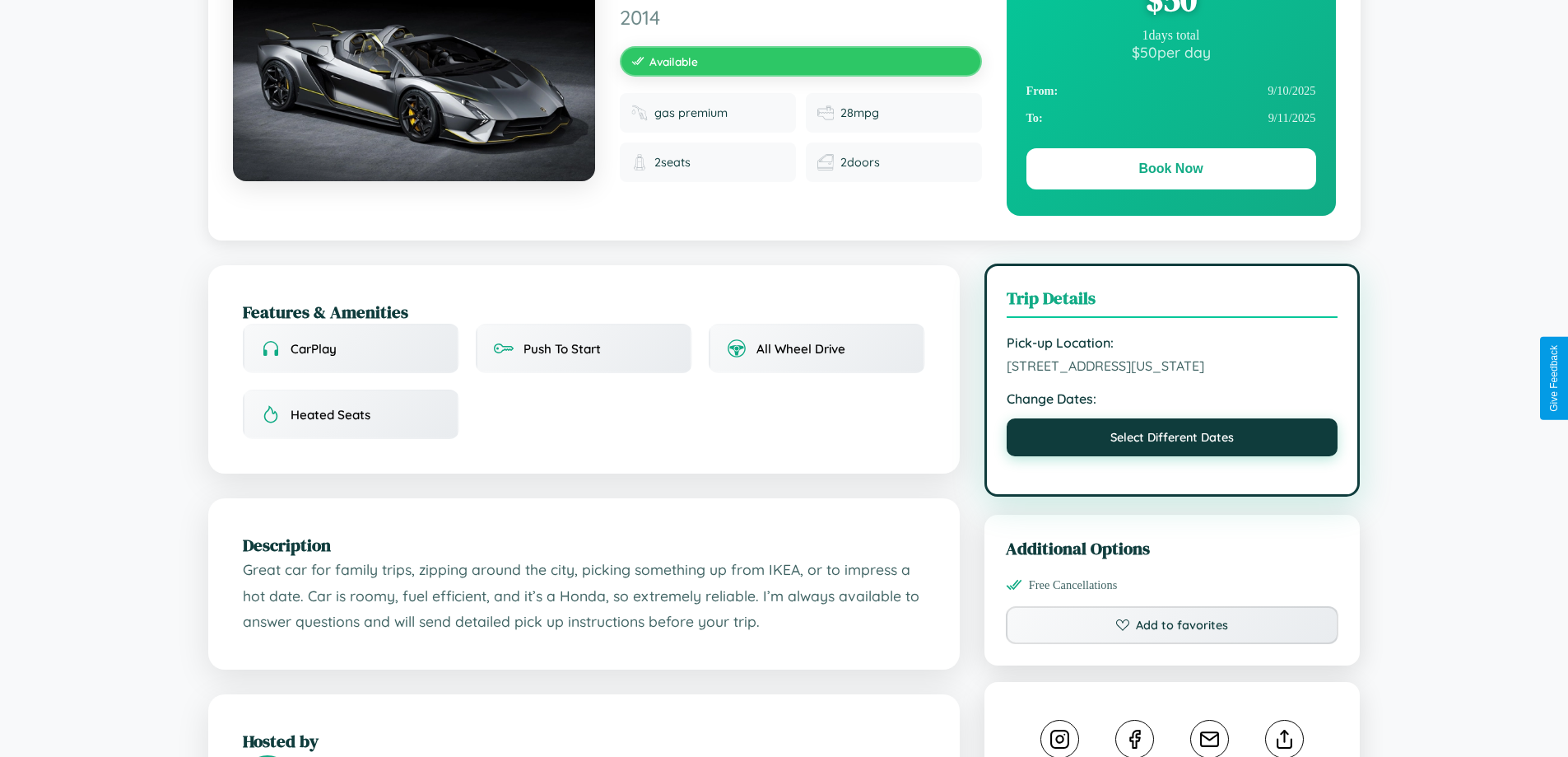
click at [1172, 456] on button "Select Different Dates" at bounding box center [1172, 437] width 332 height 38
select select "*"
select select "****"
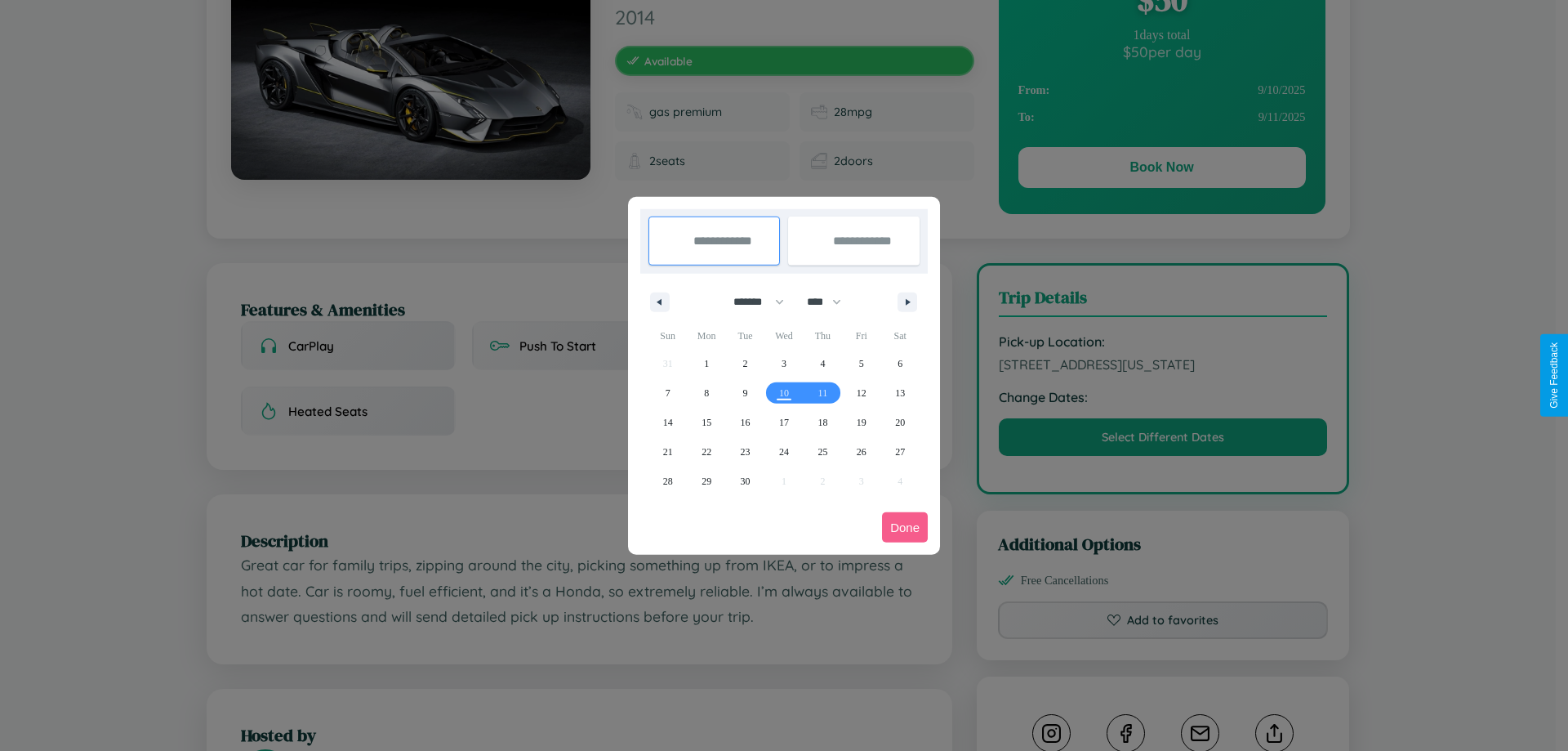
click at [752, 302] on select "******* ******** ***** ***** *** **** **** ****** ********* ******* ******** **…" at bounding box center [756, 301] width 69 height 27
select select "*"
drag, startPoint x: 832, startPoint y: 302, endPoint x: 784, endPoint y: 328, distance: 54.6
click at [832, 302] on select "**** **** **** **** **** **** **** **** **** **** **** **** **** **** **** ****…" at bounding box center [823, 301] width 49 height 27
select select "****"
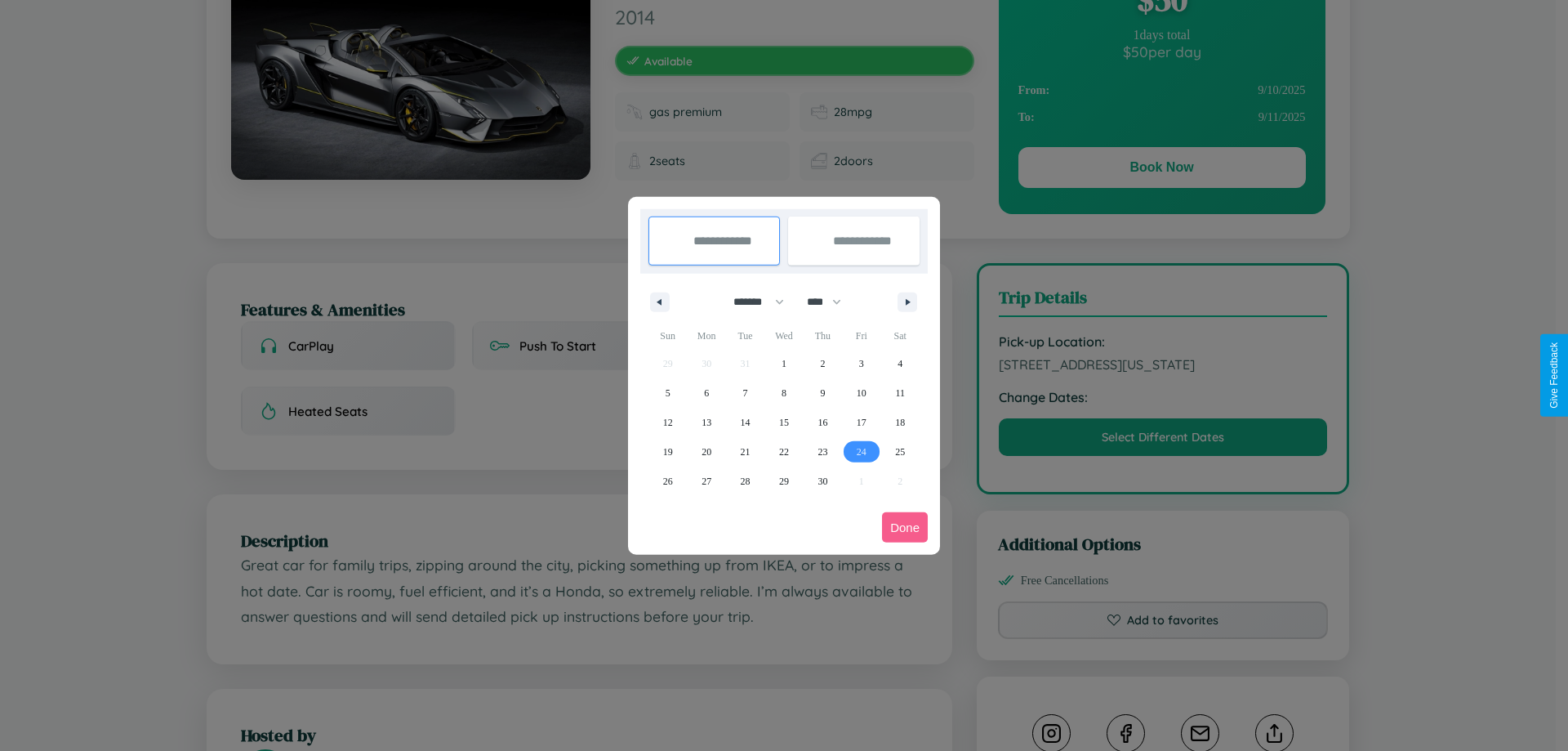
click at [861, 451] on span "24" at bounding box center [861, 452] width 10 height 29
type input "**********"
click at [784, 480] on span "29" at bounding box center [784, 481] width 10 height 29
type input "**********"
click at [906, 527] on button "Done" at bounding box center [905, 527] width 46 height 30
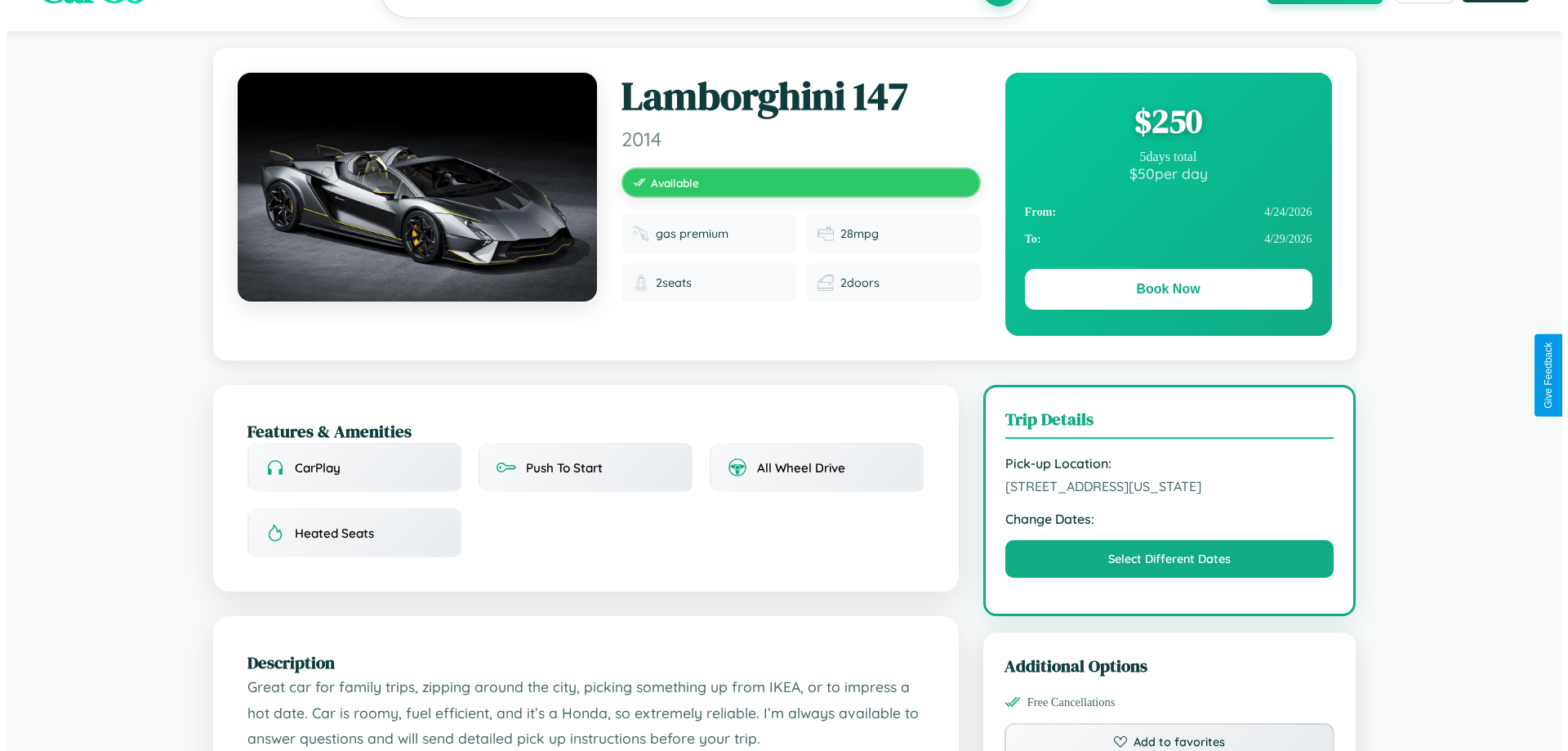
scroll to position [0, 0]
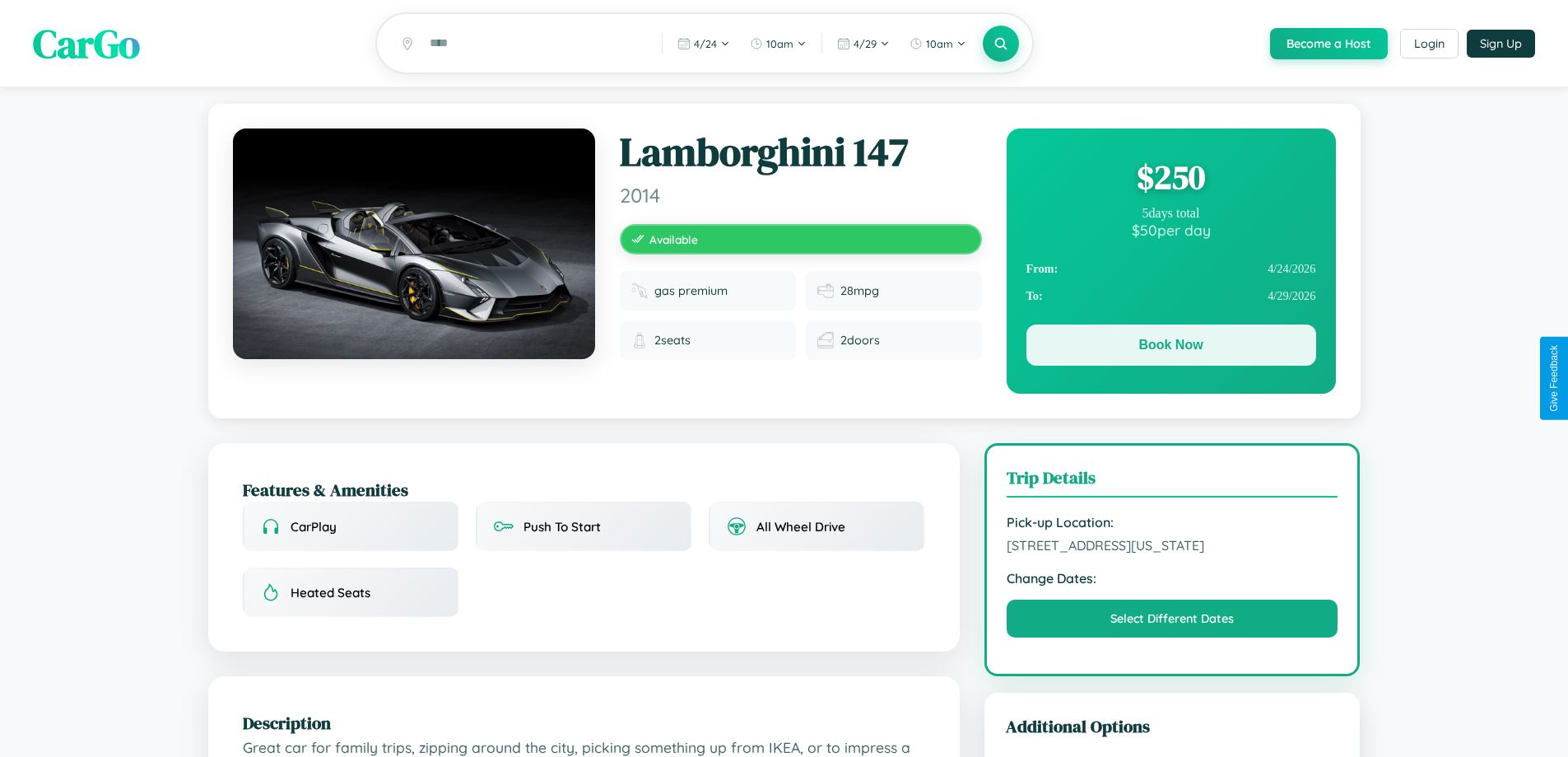
click at [1171, 348] on button "Book Now" at bounding box center [1171, 344] width 289 height 41
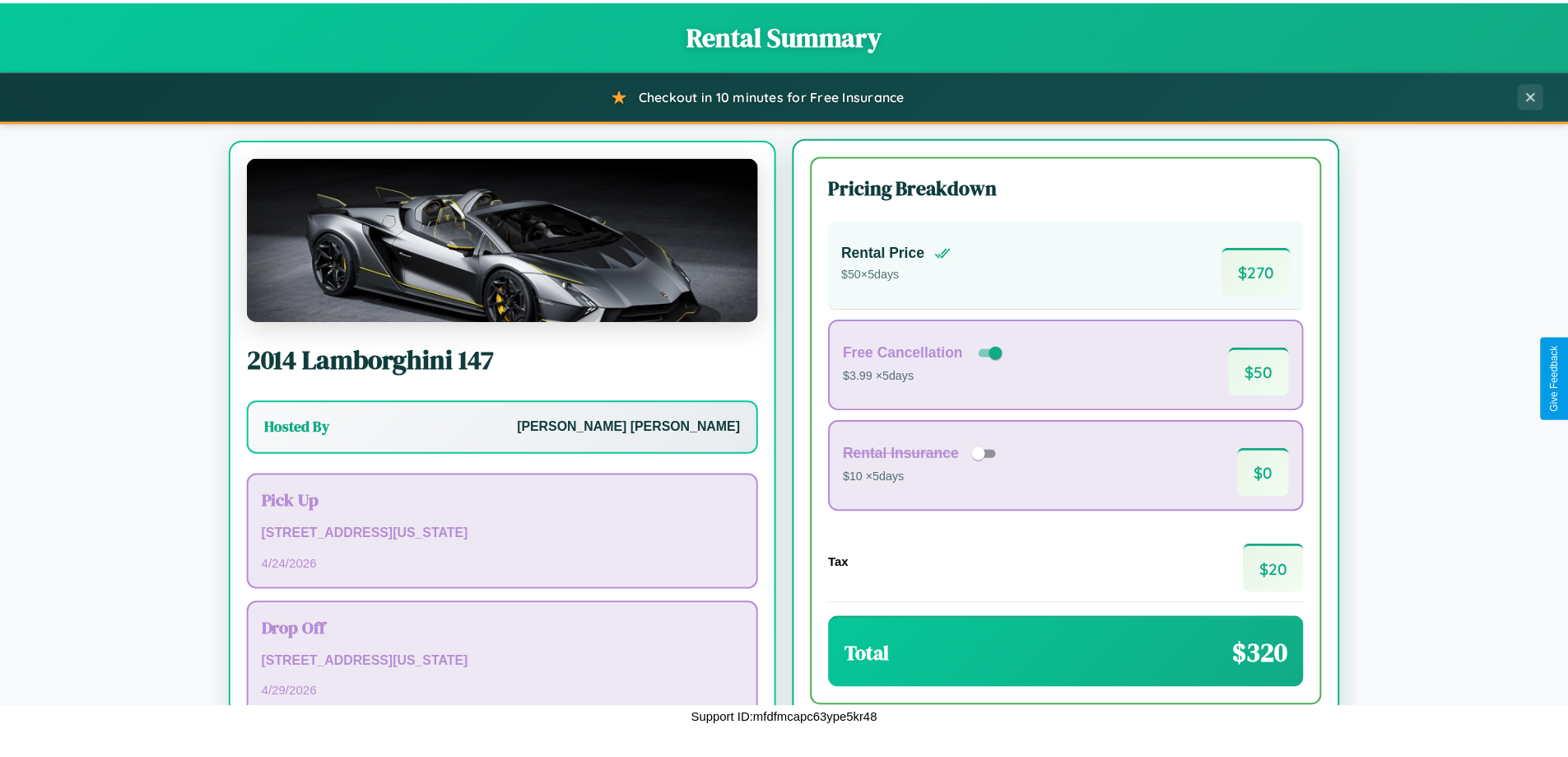
scroll to position [77, 0]
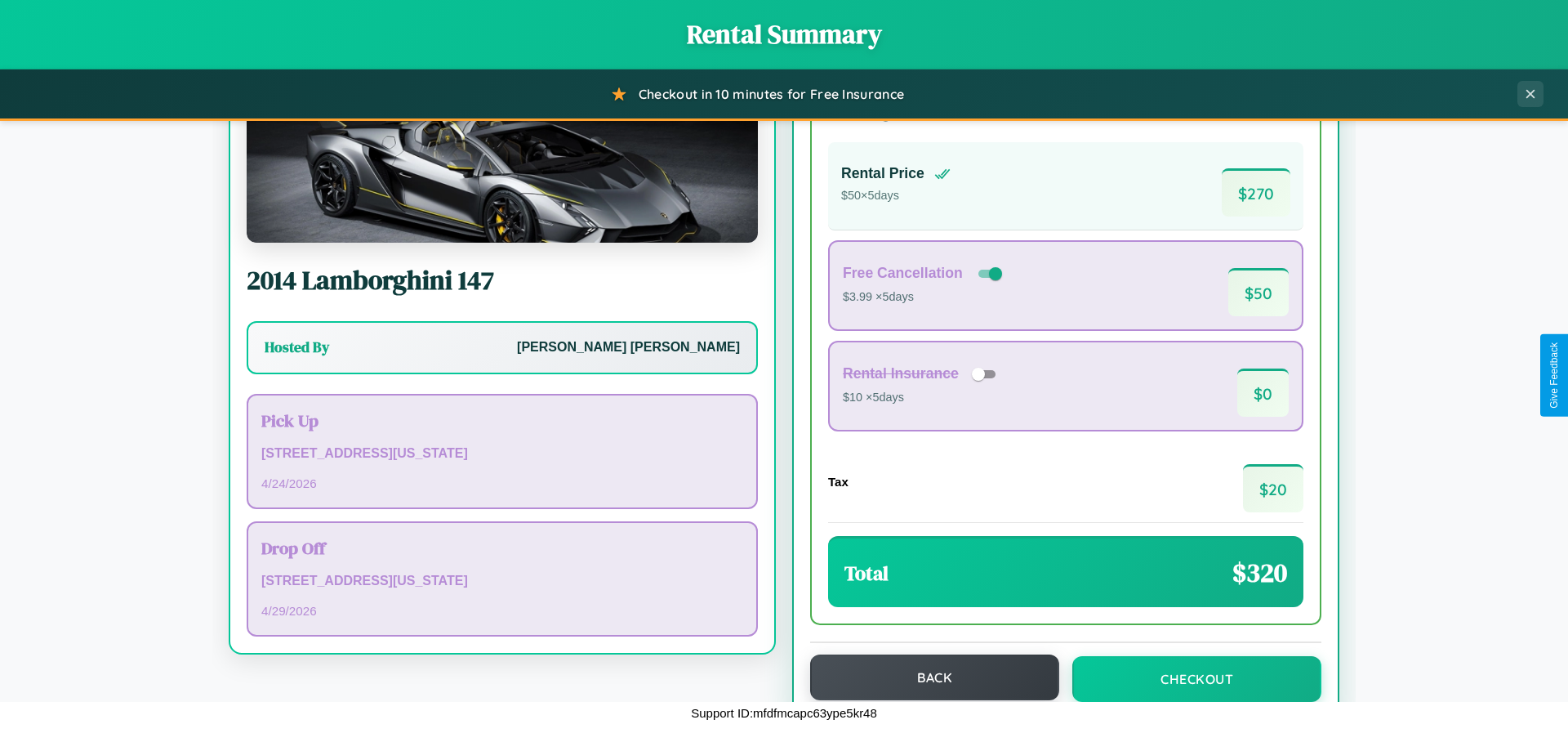
click at [927, 677] on button "Back" at bounding box center [935, 677] width 249 height 46
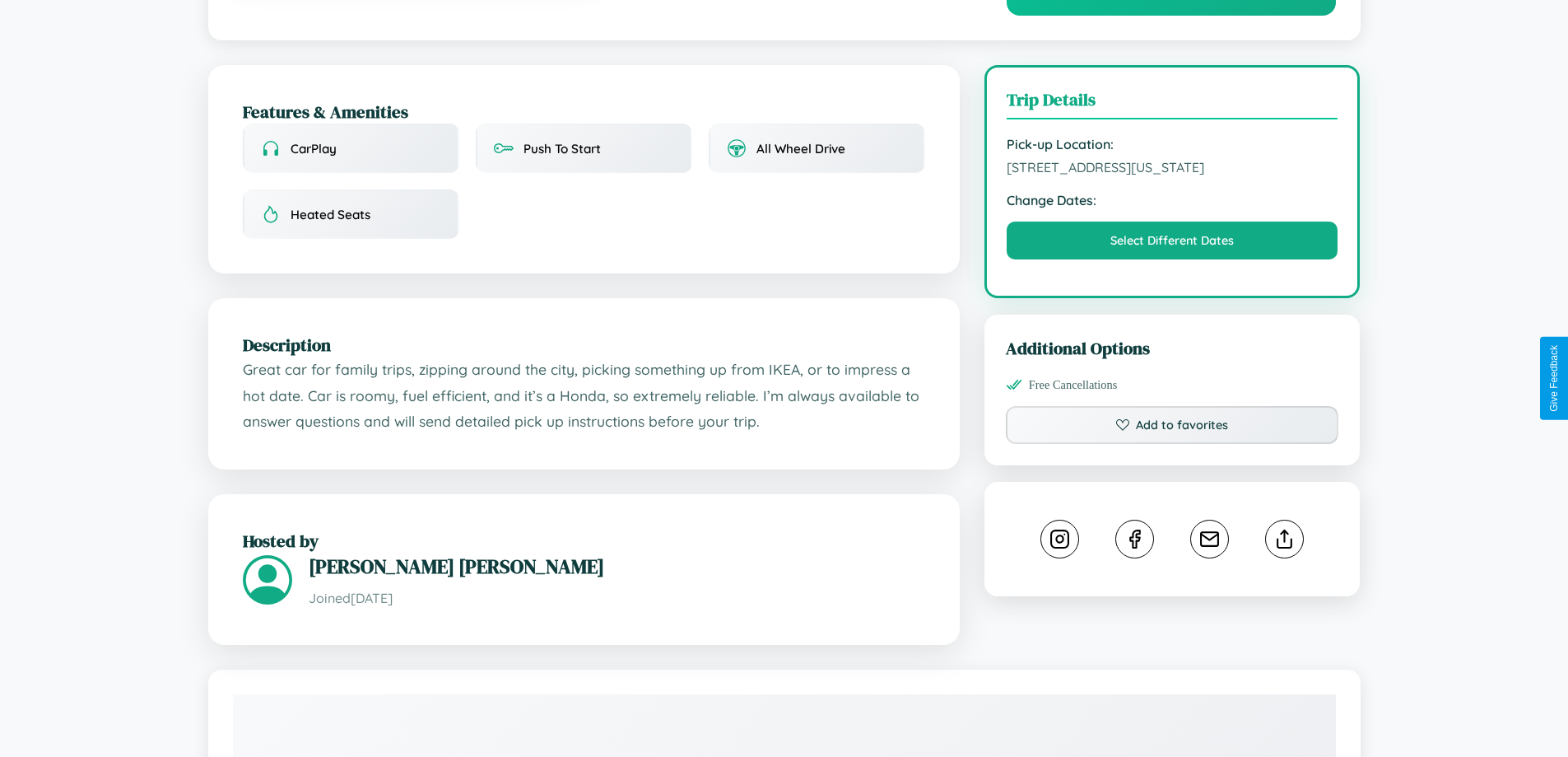
scroll to position [444, 0]
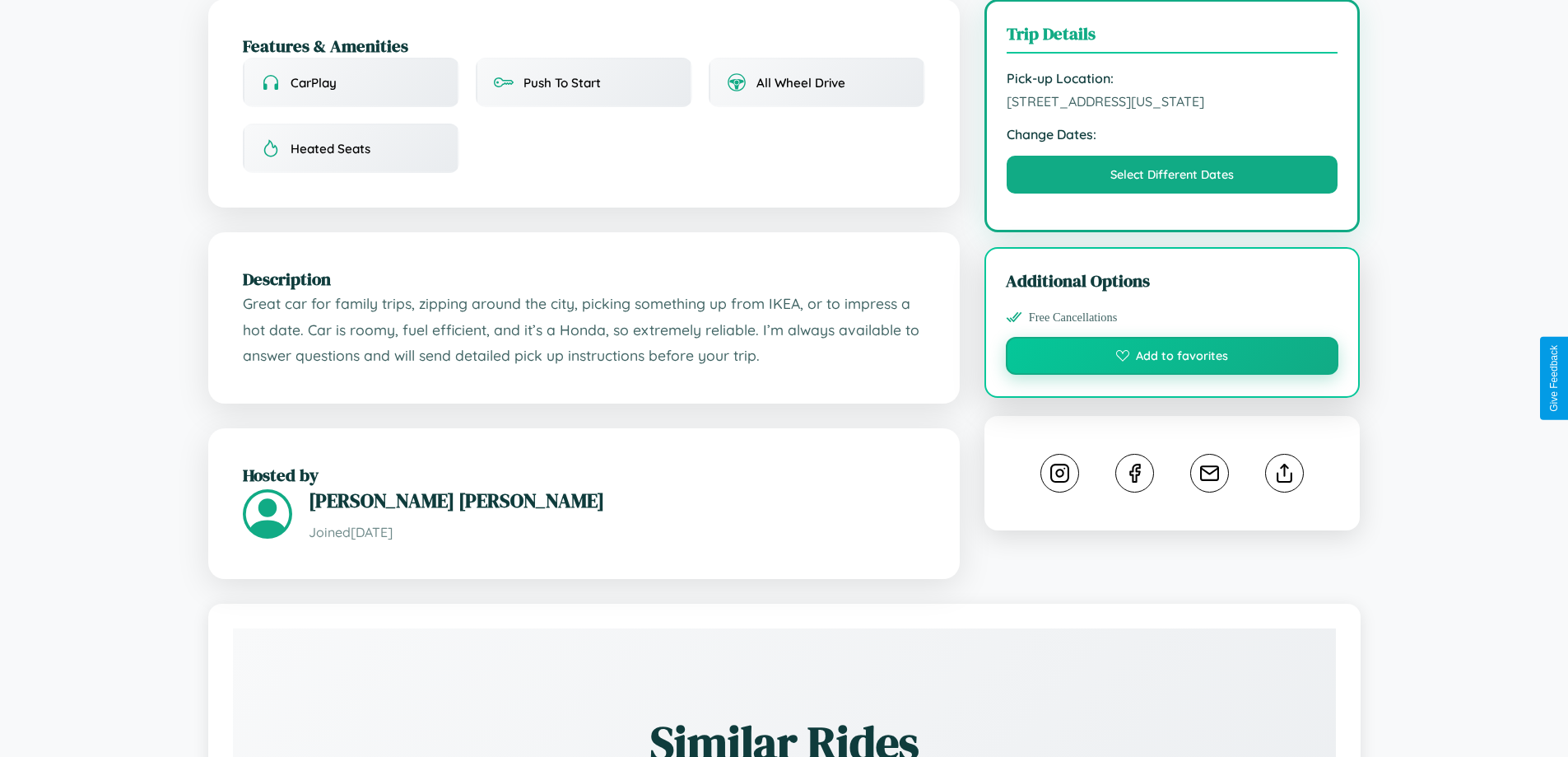
click at [1172, 375] on button "Add to favorites" at bounding box center [1172, 355] width 334 height 38
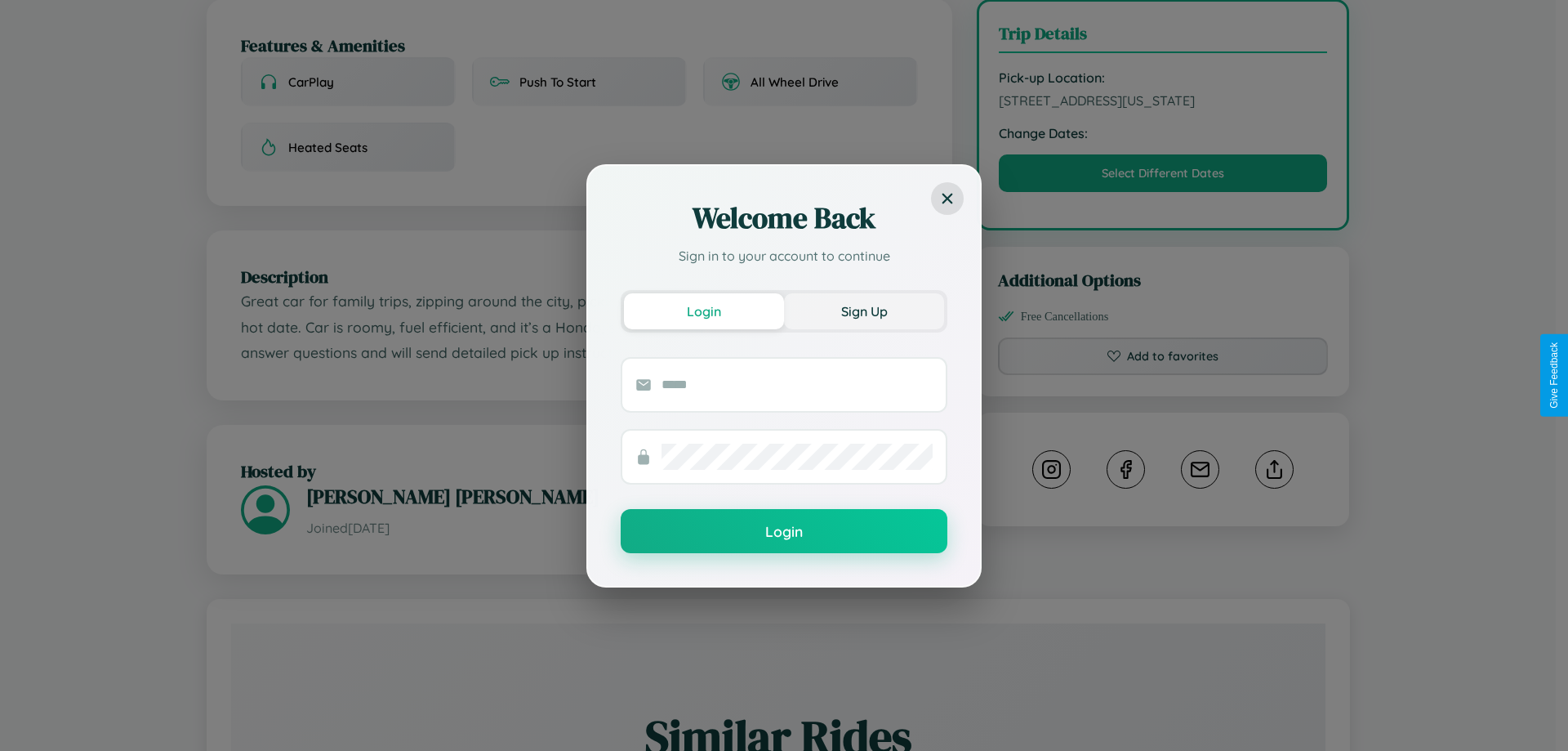
click at [864, 311] on button "Sign Up" at bounding box center [864, 311] width 160 height 36
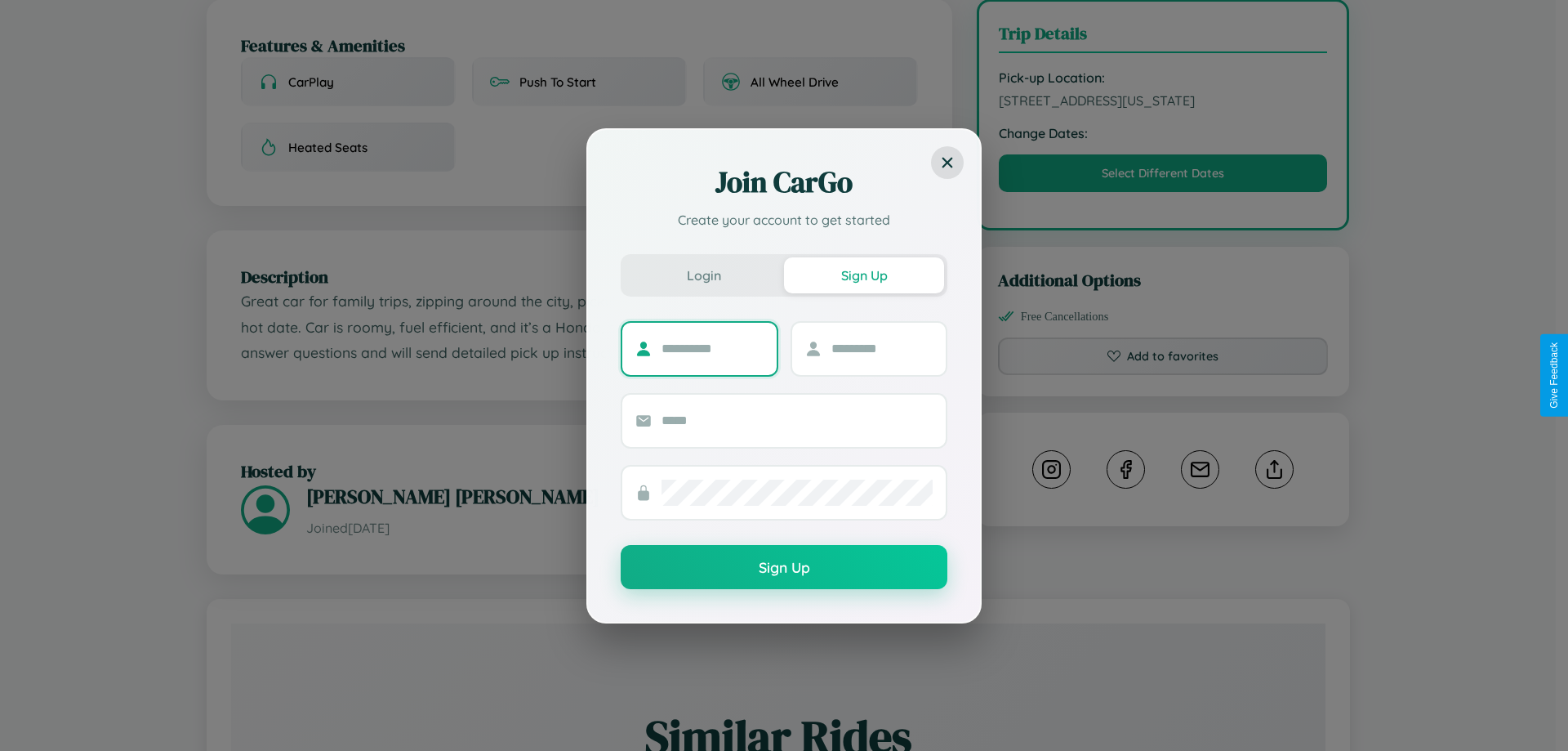
click at [713, 348] on input "text" at bounding box center [713, 349] width 102 height 26
type input "******"
click at [881, 348] on input "text" at bounding box center [883, 349] width 102 height 26
type input "*****"
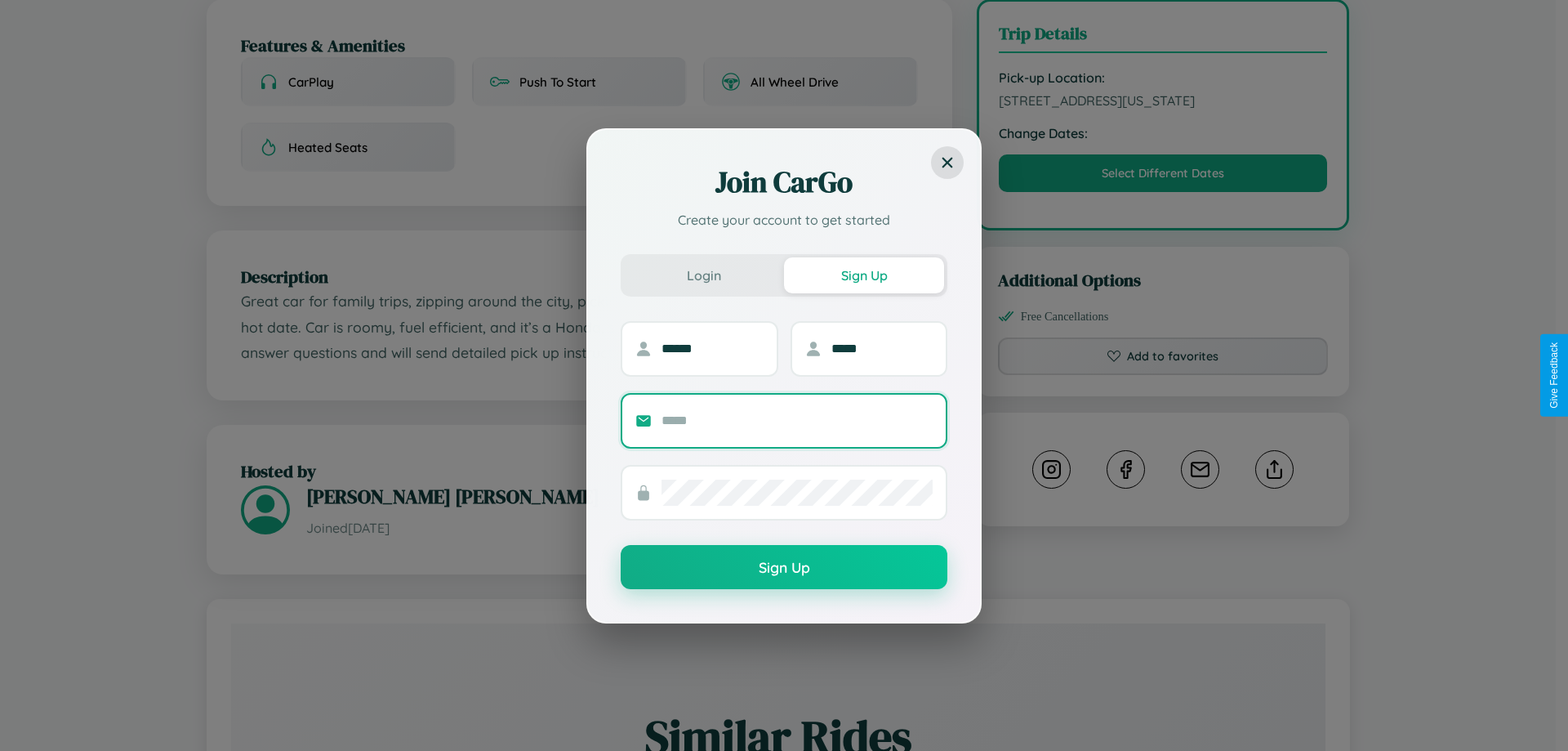
click at [797, 420] on input "text" at bounding box center [797, 420] width 272 height 26
type input "**********"
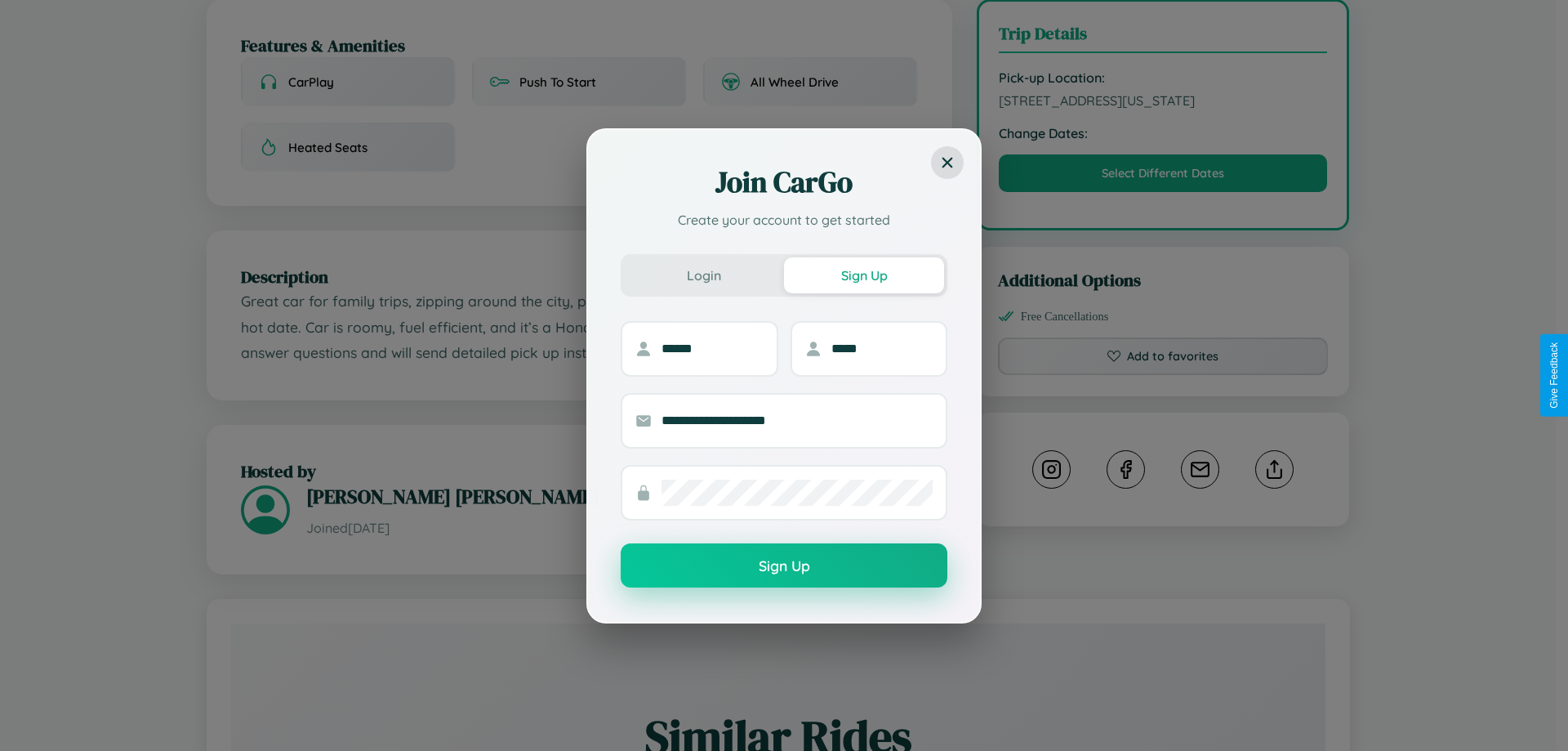
click at [784, 567] on button "Sign Up" at bounding box center [784, 565] width 327 height 44
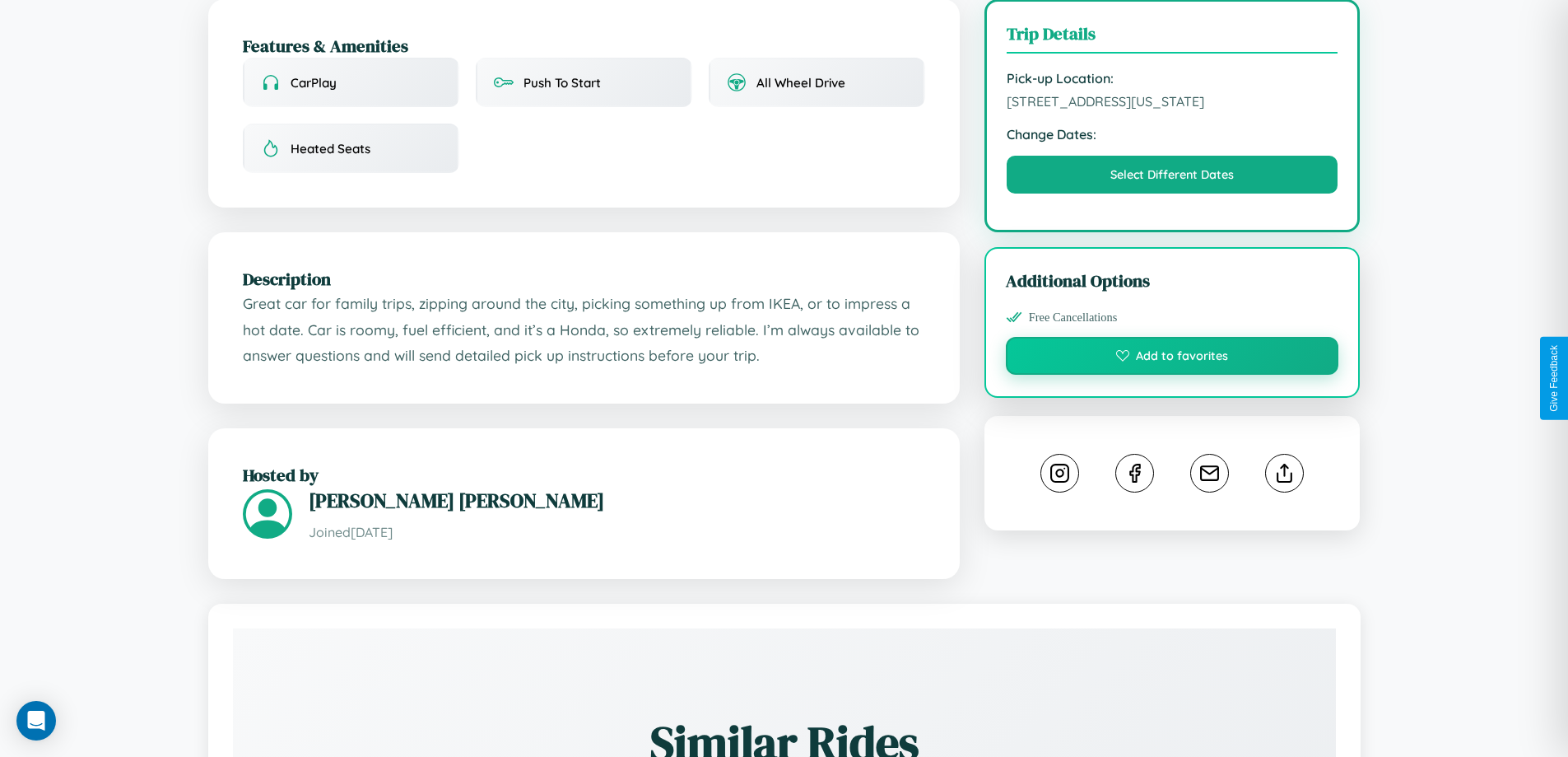
click at [1172, 375] on button "Add to favorites" at bounding box center [1172, 355] width 334 height 38
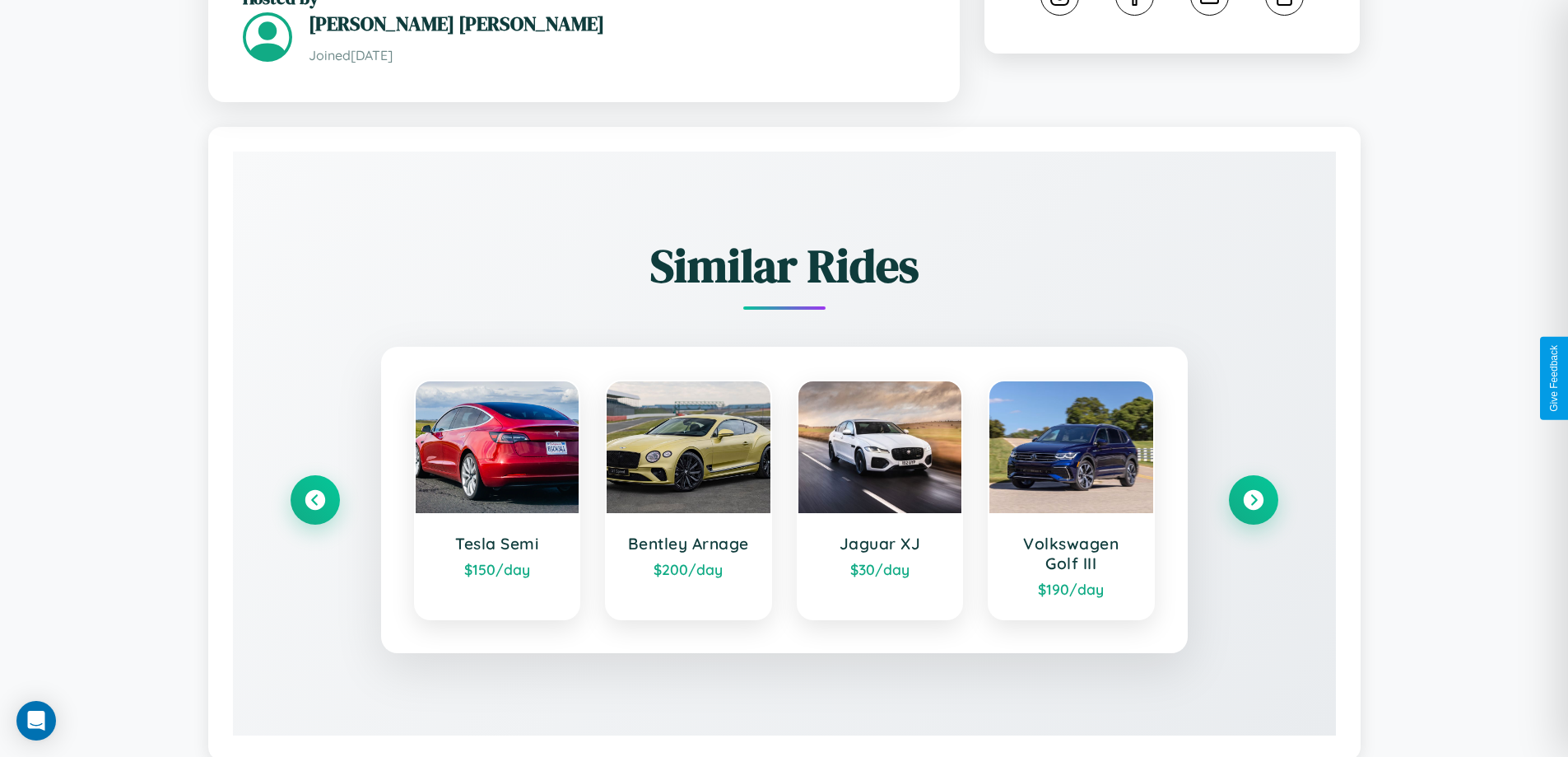
scroll to position [965, 0]
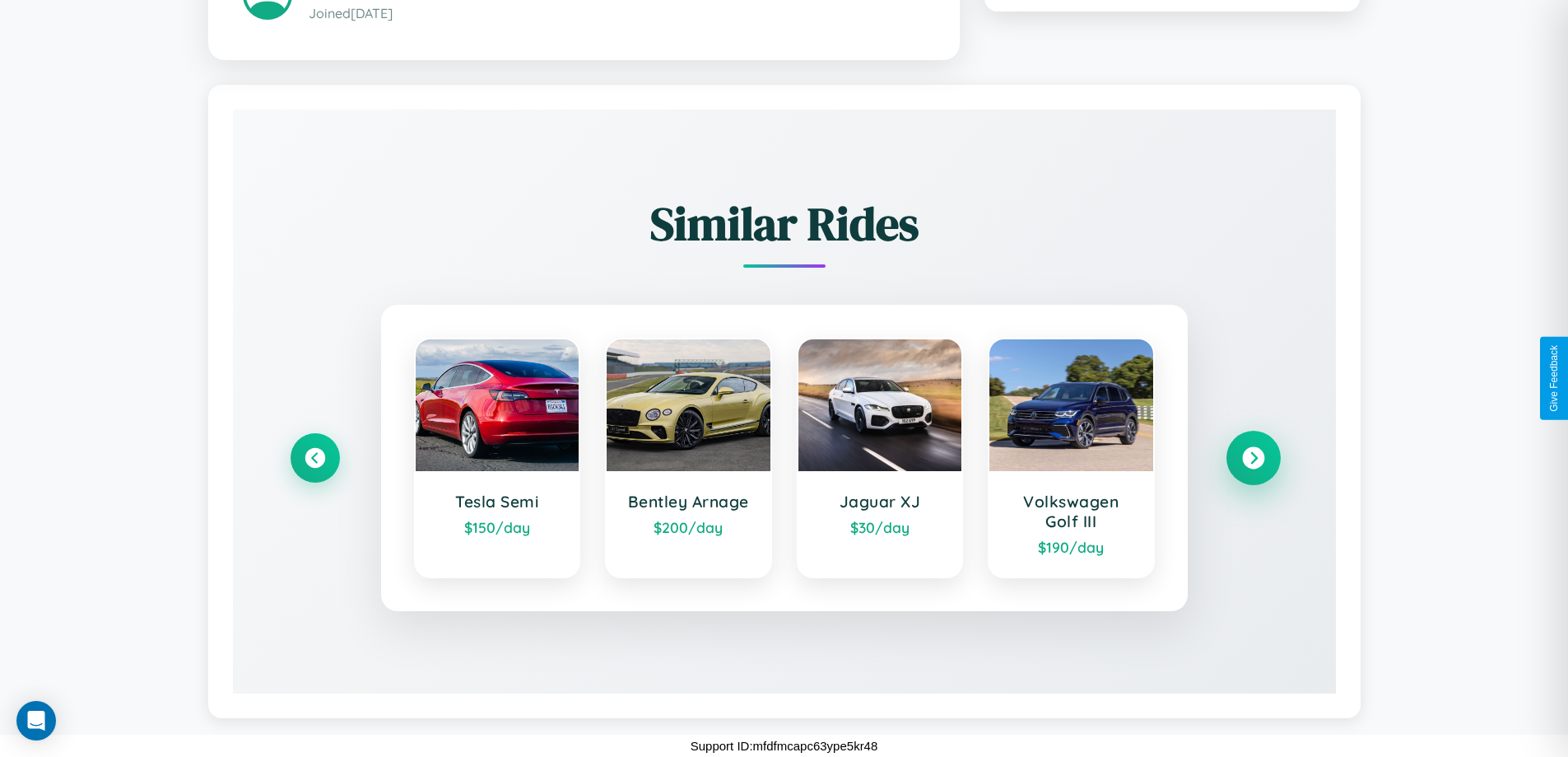
click at [1253, 457] on icon at bounding box center [1253, 458] width 23 height 23
